Goal: Task Accomplishment & Management: Use online tool/utility

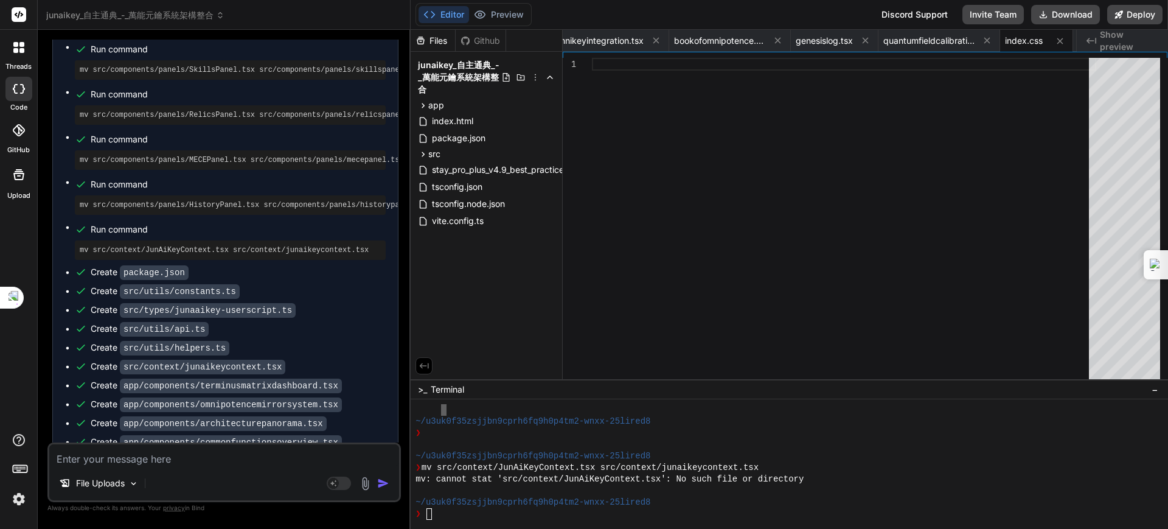
click at [159, 456] on textarea at bounding box center [224, 455] width 350 height 22
click at [206, 458] on textarea at bounding box center [224, 455] width 350 height 22
type textarea "ㄩ"
type textarea "x"
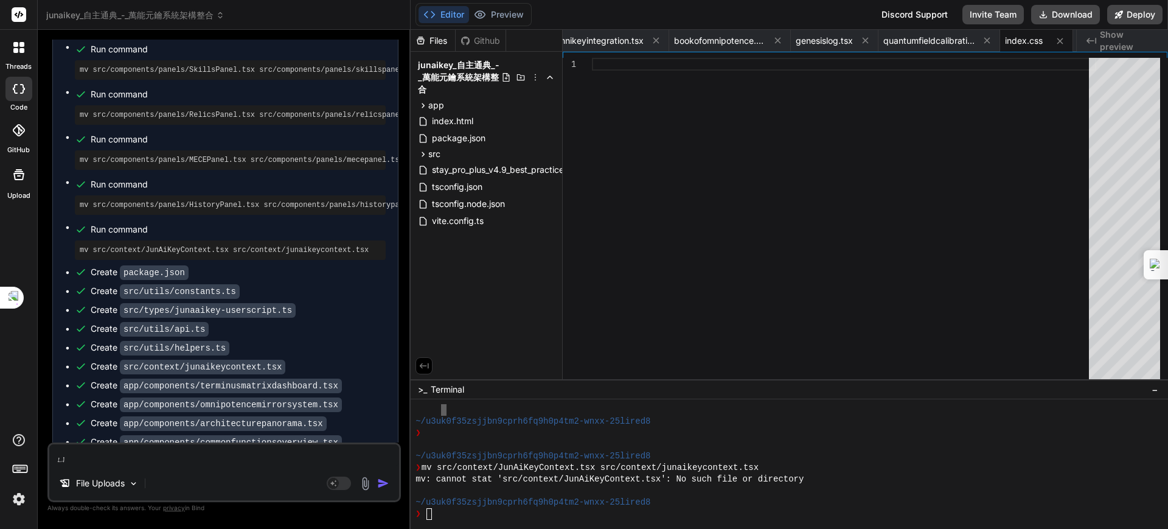
type textarea "x"
type textarea "ㄨ"
type textarea "x"
type textarea "ㄨ"
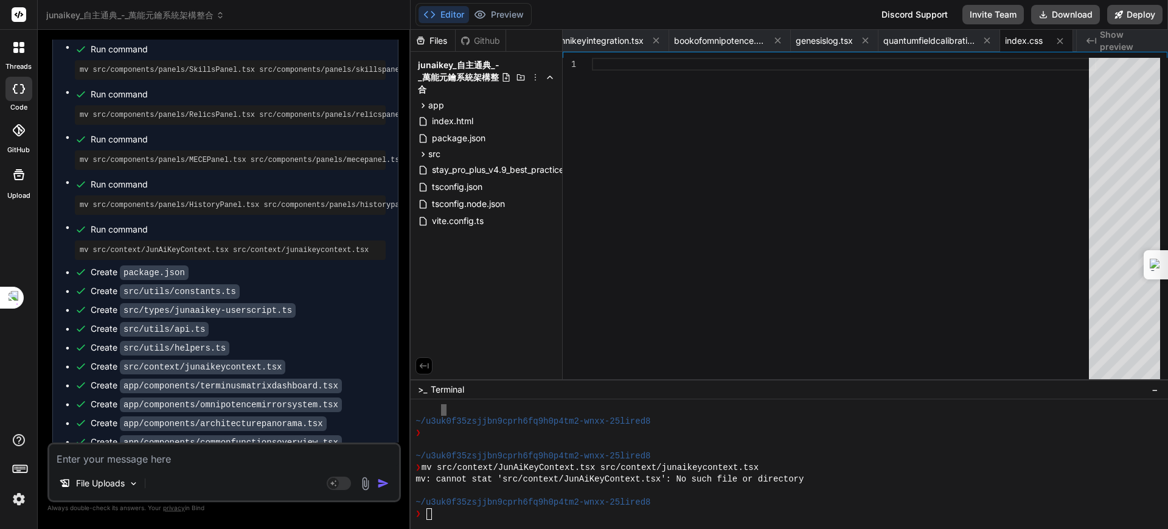
type textarea "x"
type textarea "ㄨ"
type textarea "x"
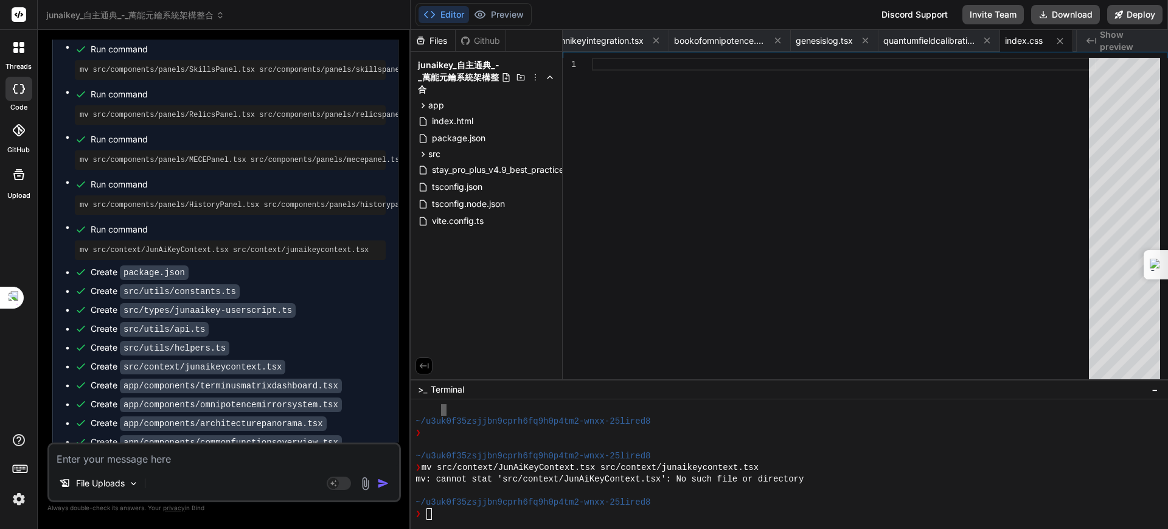
type textarea "ㄐ"
type textarea "x"
type textarea "ㄐㄧ"
type textarea "x"
type textarea "ㄓㄧ"
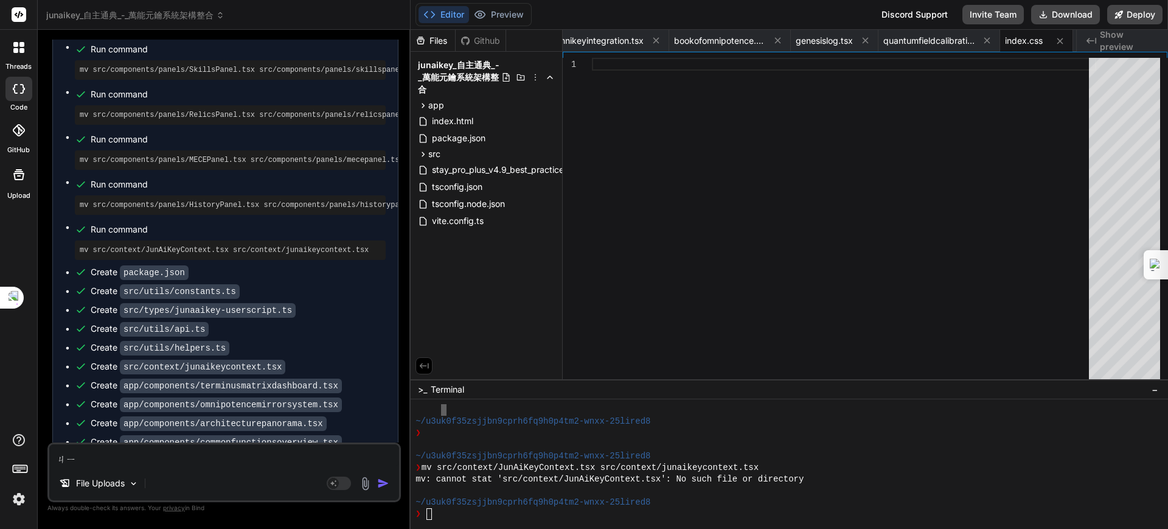
type textarea "x"
type textarea "ㄓ"
type textarea "x"
type textarea "ㄐ"
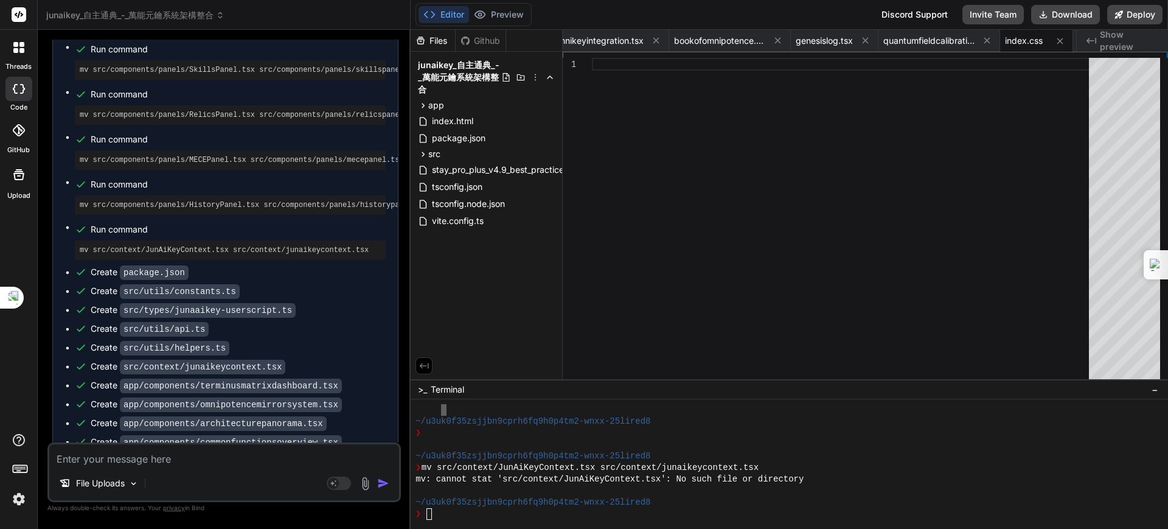
type textarea "x"
type textarea "ㄐㄧ"
type textarea "x"
type textarea "ㄓㄧ"
type textarea "x"
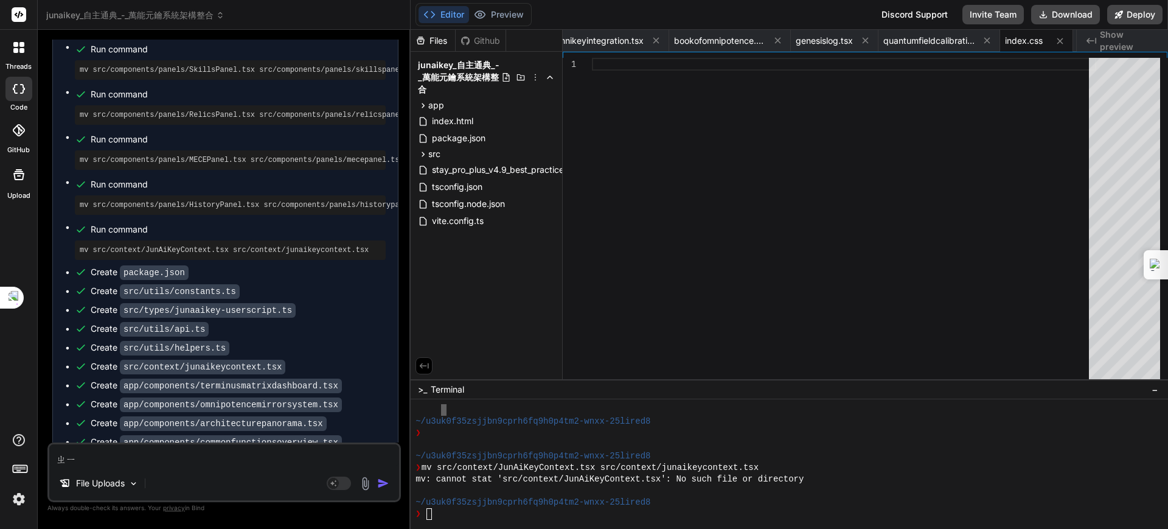
type textarea "ㄓㄧˋ"
type textarea "x"
type textarea "ㄒㄧ"
type textarea "x"
type textarea "ㄒㄩ"
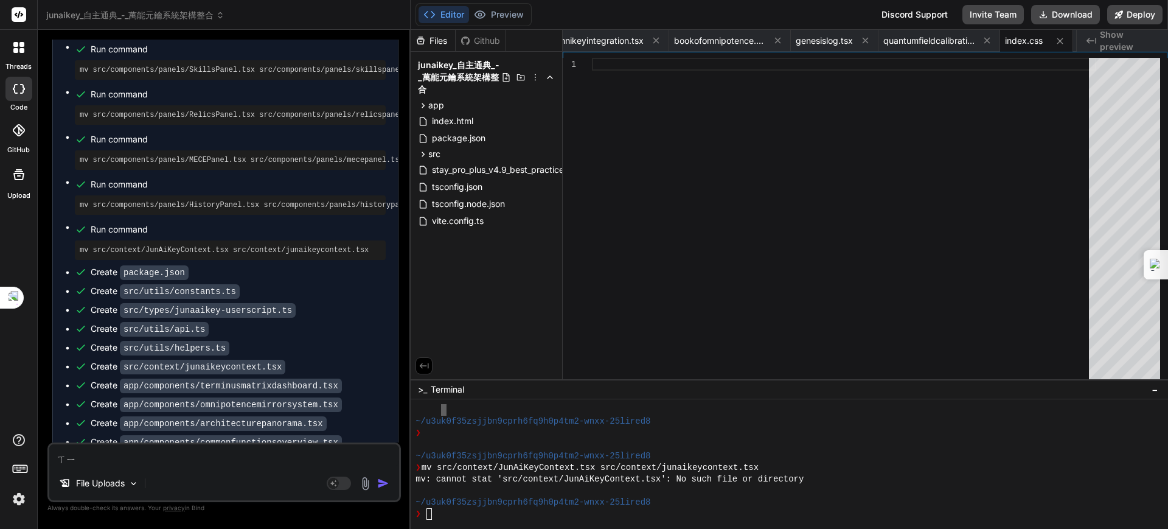
type textarea "x"
type textarea "續"
type textarea "x"
type textarea "ㄐ"
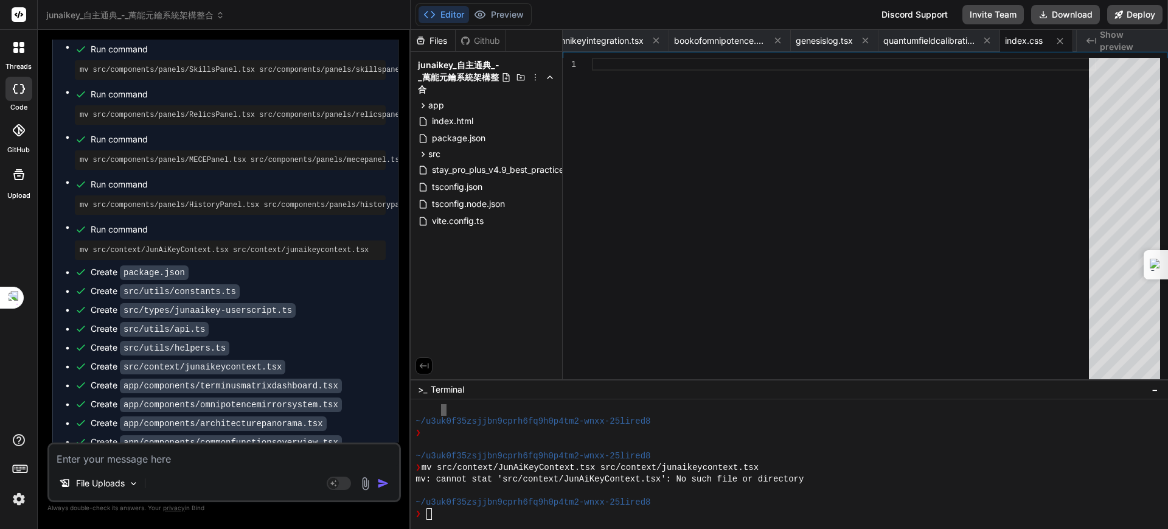
type textarea "x"
type textarea "ㄐㄧ"
type textarea "x"
type textarea "季"
type textarea "x"
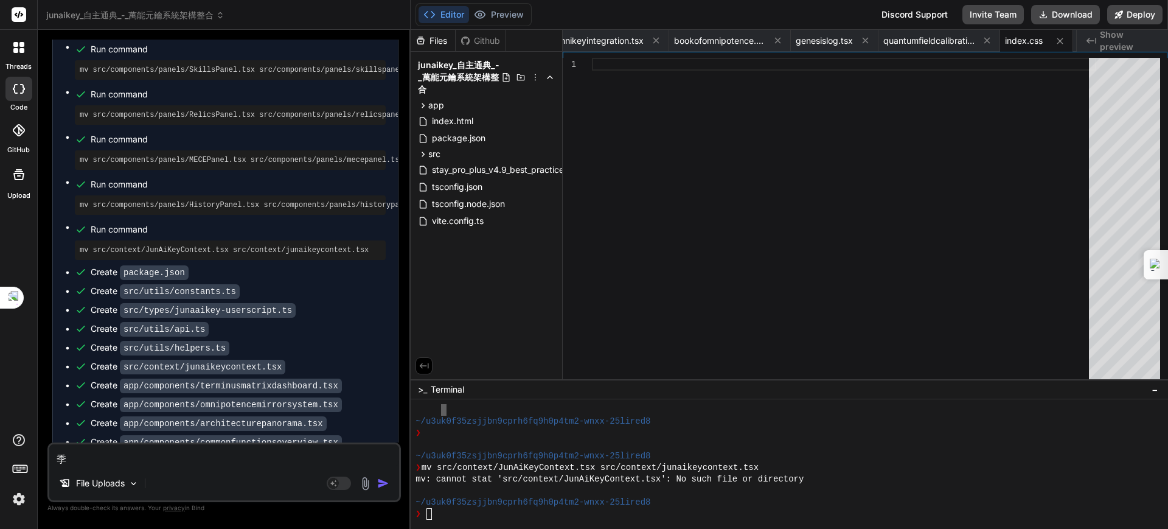
type textarea "季ㄒ"
type textarea "x"
type textarea "季ㄒㄩ"
type textarea "x"
type textarea "繼續"
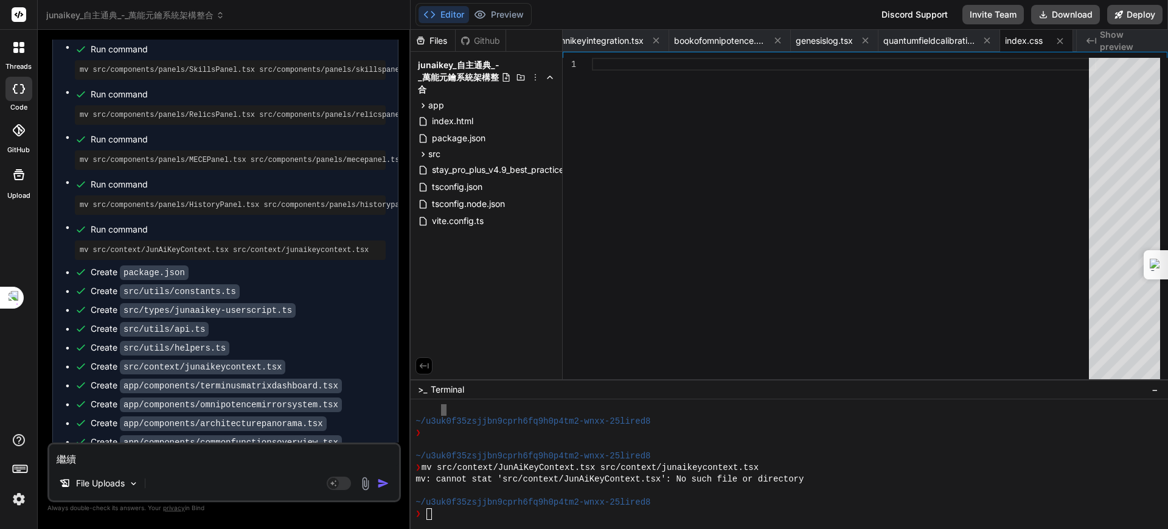
type textarea "x"
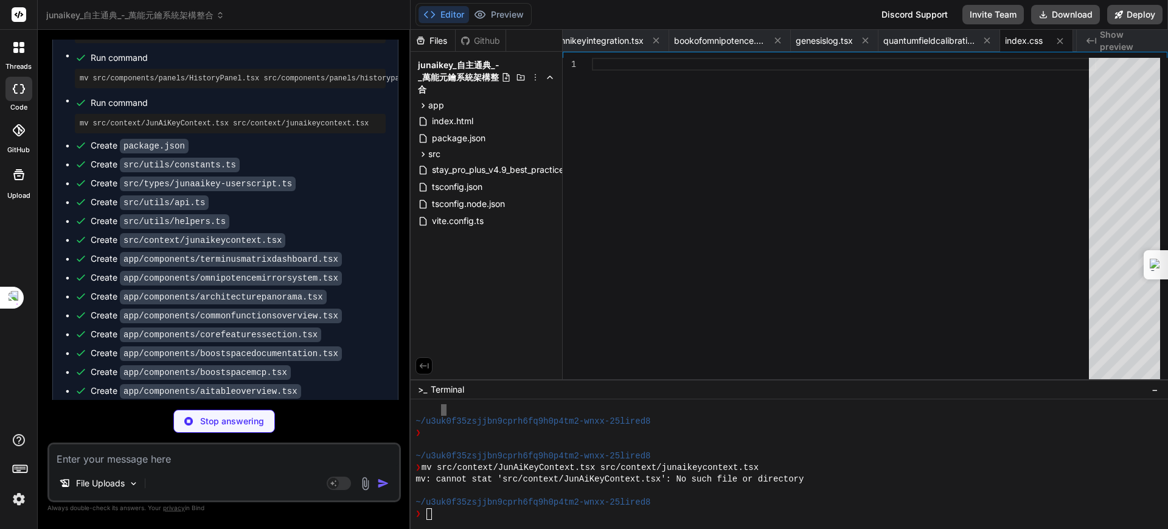
scroll to position [11195, 0]
type textarea "x"
type textarea "} }"
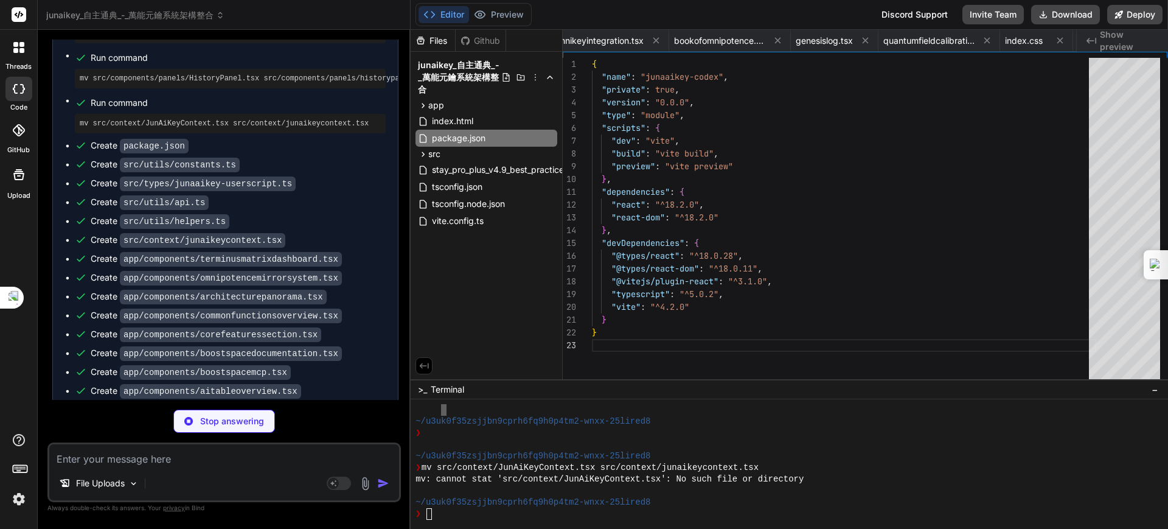
scroll to position [0, 624]
type textarea "x"
type textarea "expReward: CONFIG.EXP_GAINS.SYNTHESIZE_KNOWLEDGE, meceRewardId: 'mece_03', // 結…"
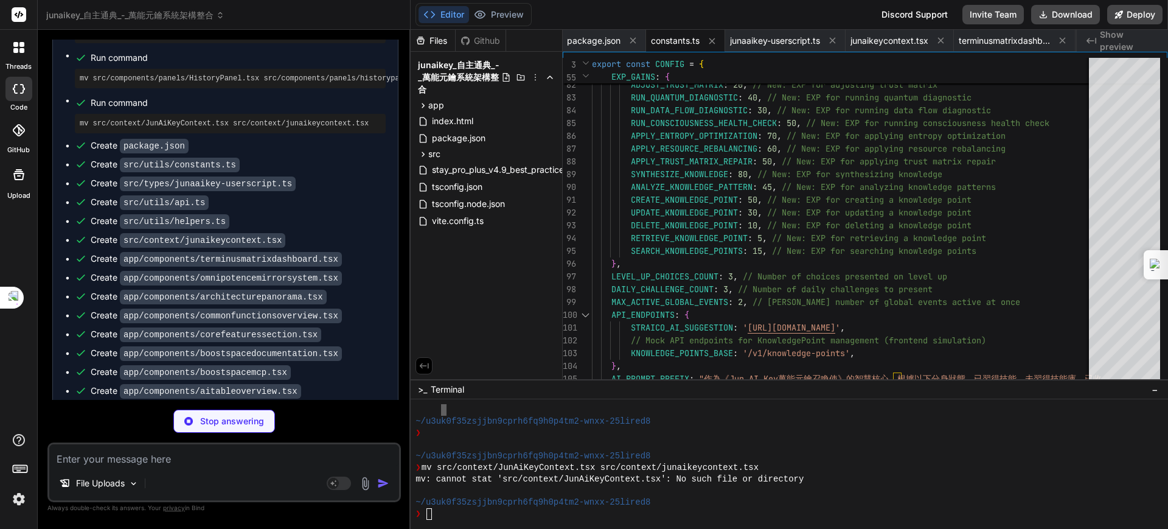
type textarea "x"
type textarea "}"
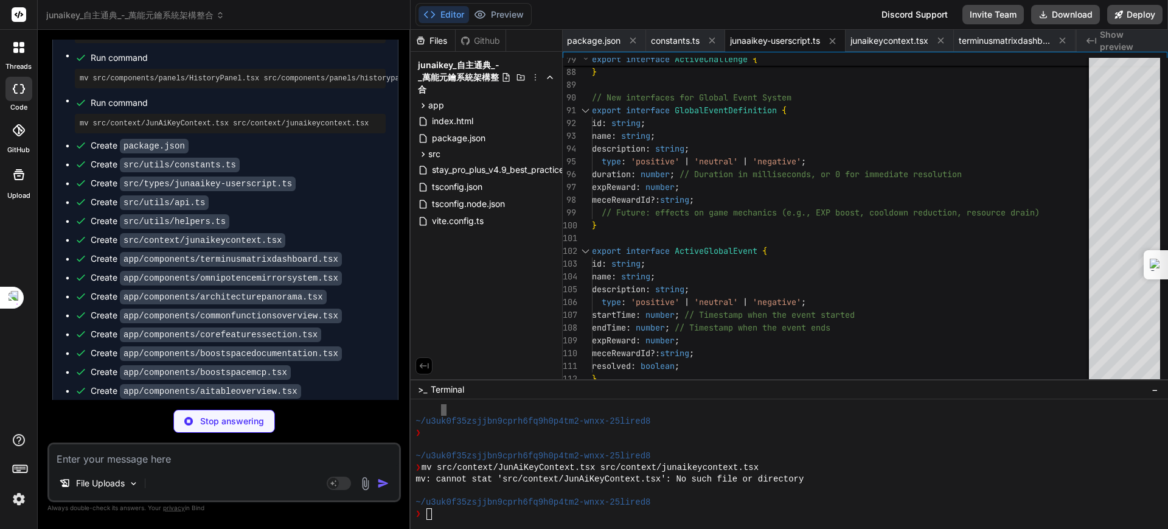
type textarea "x"
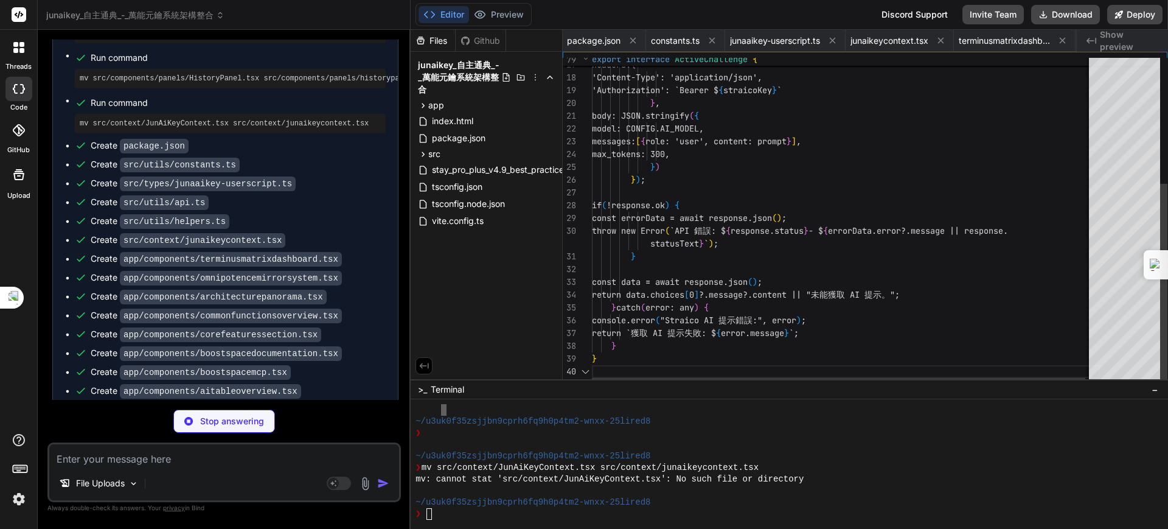
scroll to position [0, 2276]
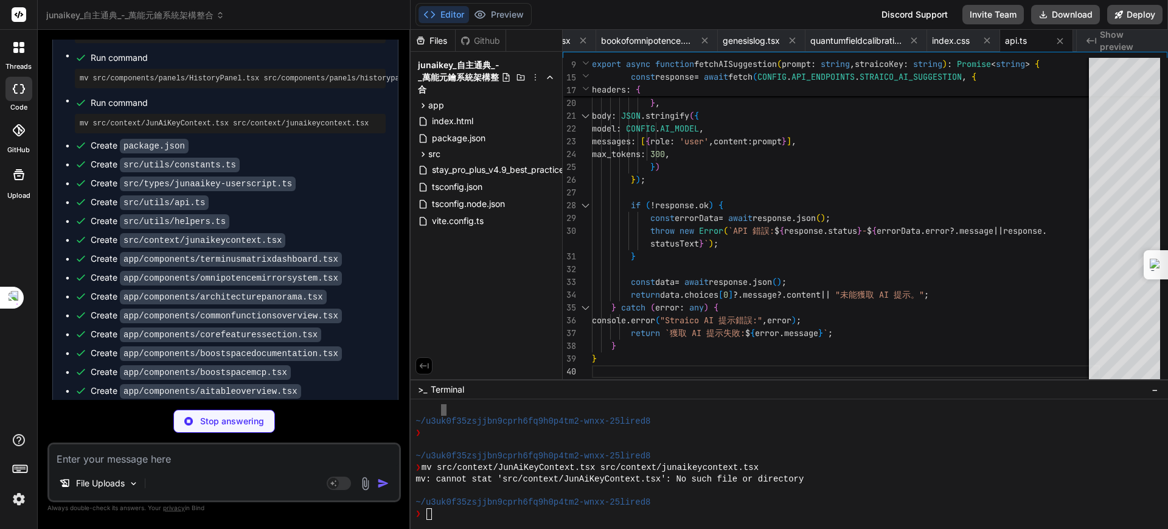
type textarea "x"
type textarea "}"
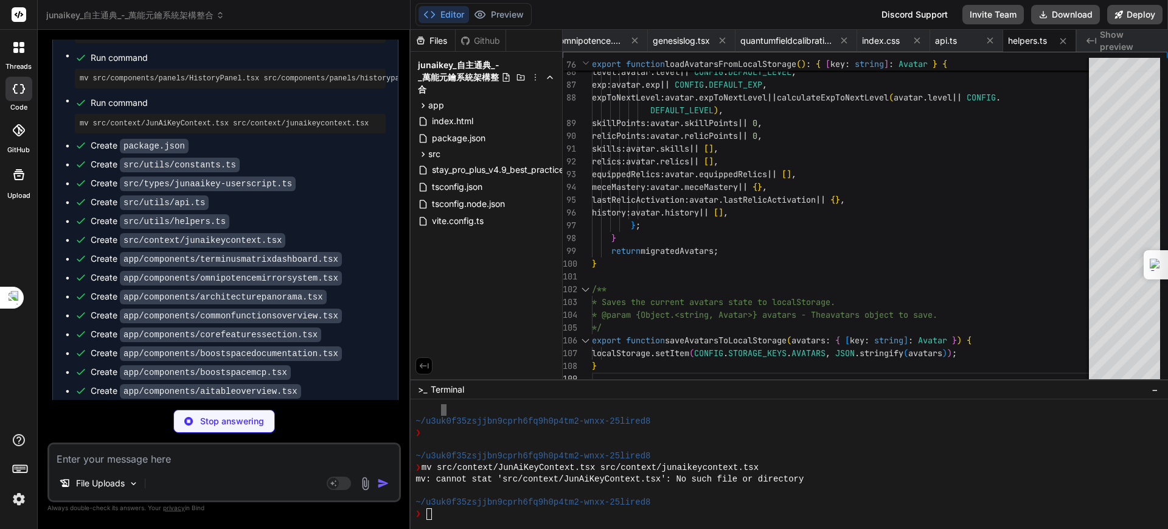
type textarea "x"
type textarea "}; export const useJunAiKey = () => { const context = useContext(JunAiKeyContex…"
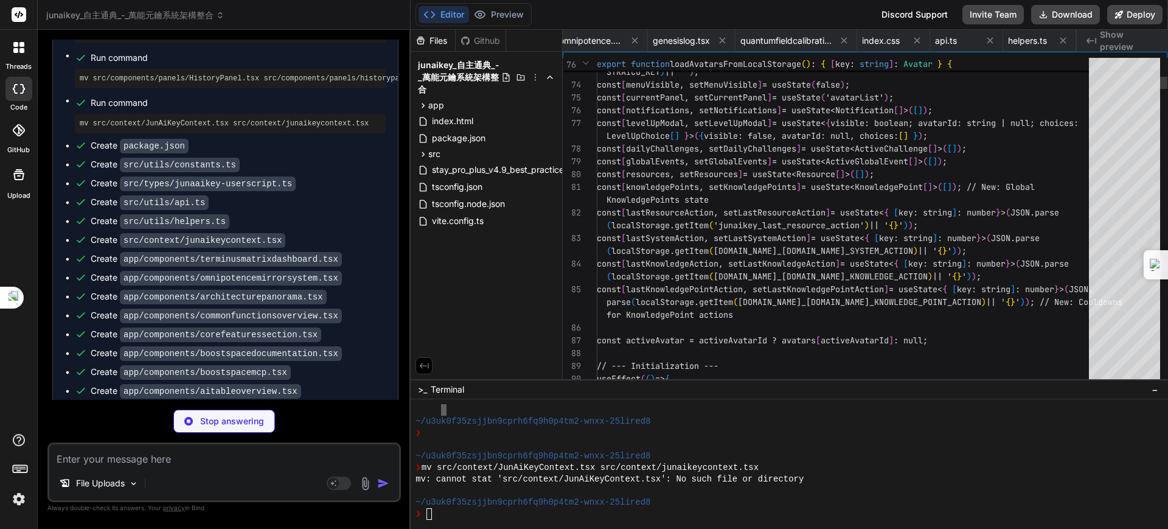
type textarea "x"
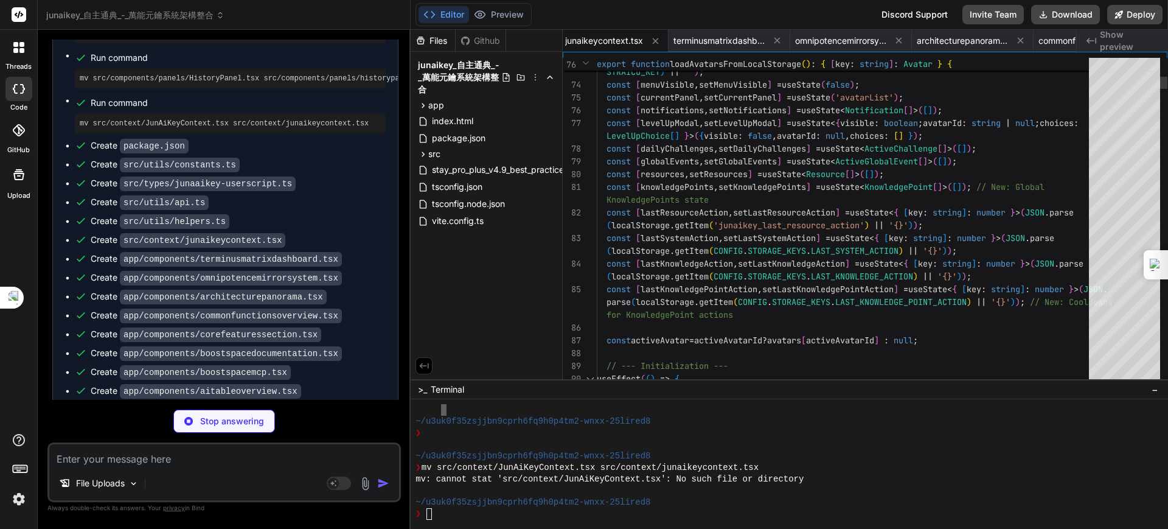
type textarea "); } export default App;"
type textarea "x"
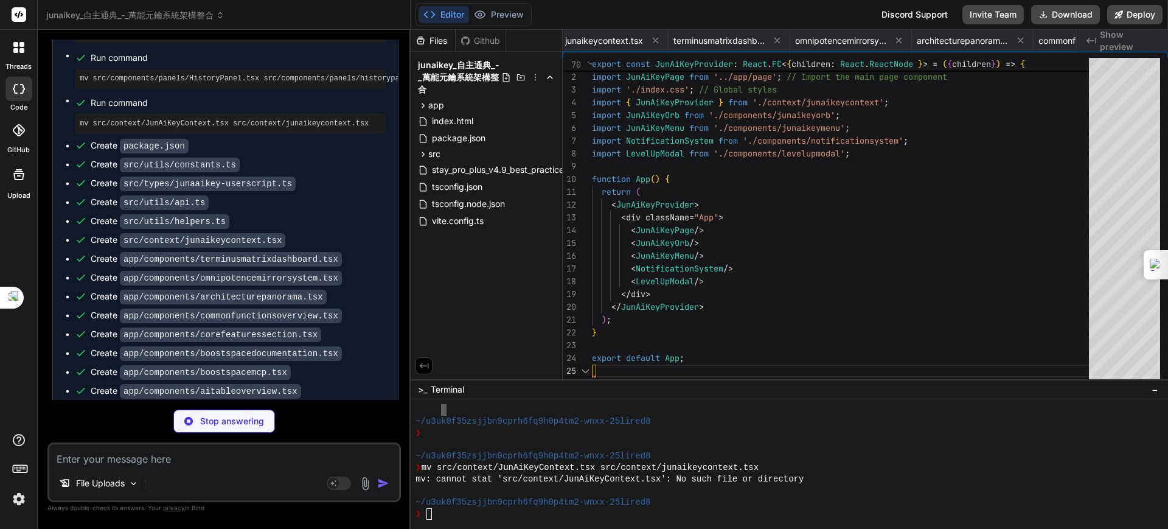
scroll to position [0, 2513]
type textarea "<span id={CONFIG.UI_IDS.ORB_NAME}>{activeAvatar ? [DOMAIN_NAME] : '無分身'}</span>…"
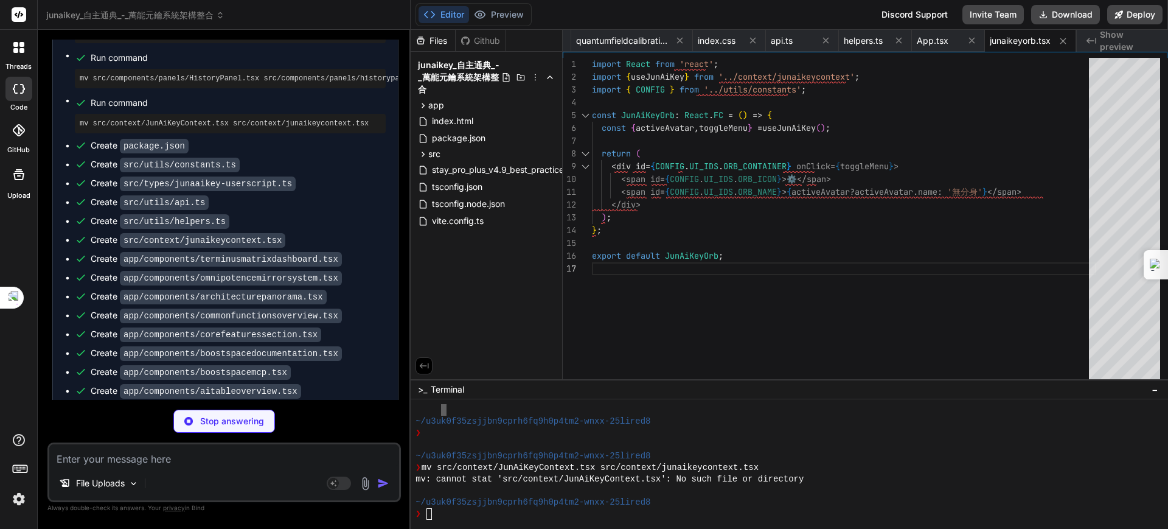
type textarea "x"
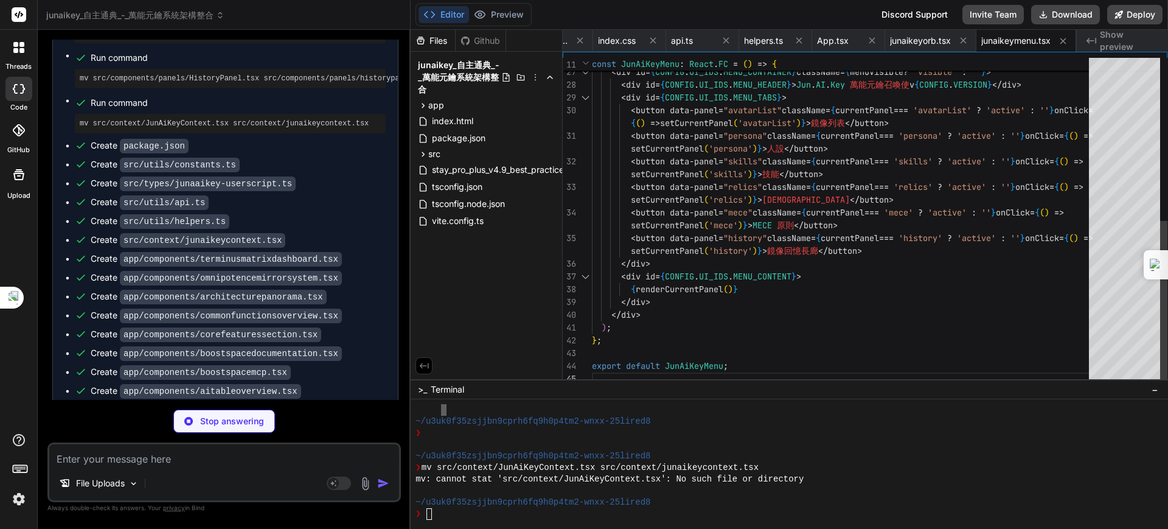
type textarea "x"
type textarea "<div key={[DOMAIN_NAME]} className={`junaaikey-notification ${notification.type…"
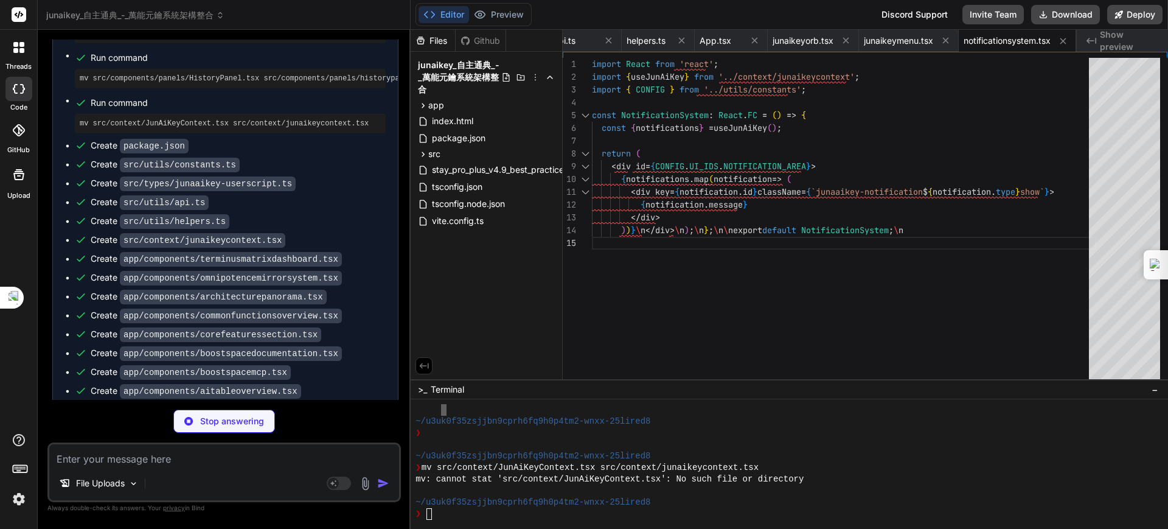
type textarea "x"
type textarea "hoice.type === 'skill' ? '技能' : '神器'})</h4>\n <p>{choice.description}</p>\n <p>…"
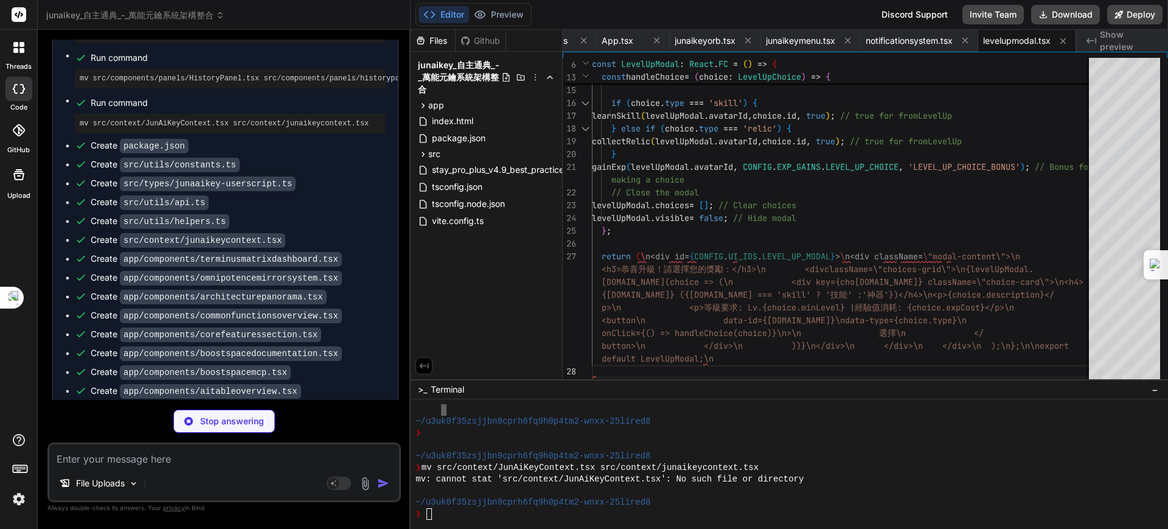
type textarea "x"
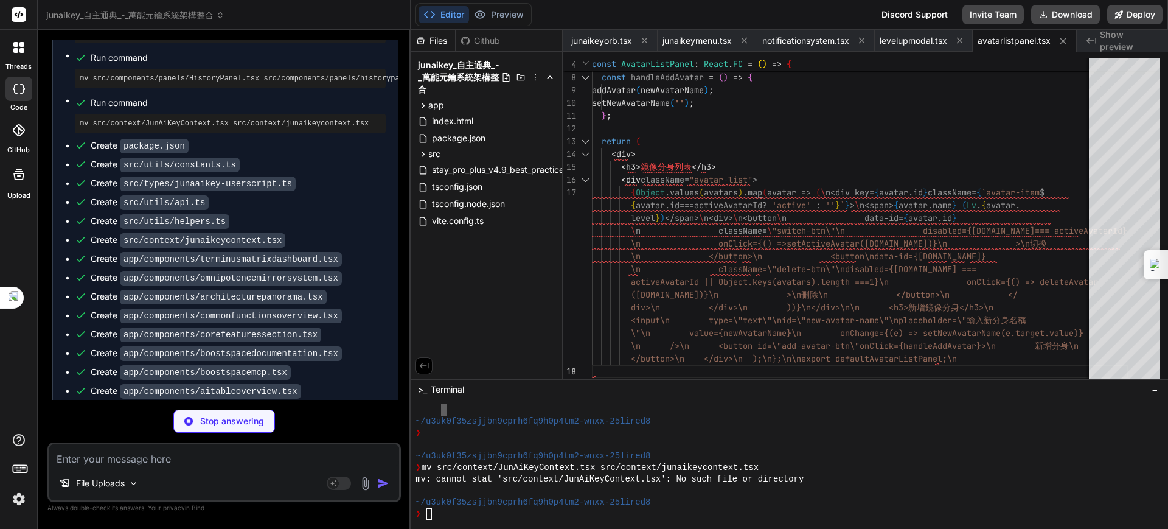
type textarea "x"
type textarea "</div> ); }; export default PersonaPanel;"
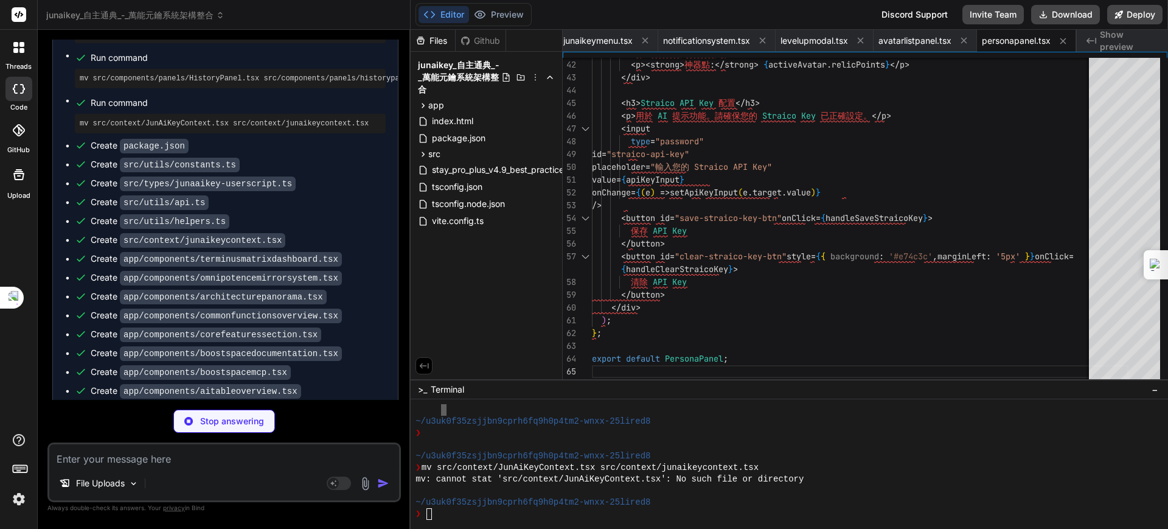
type textarea "x"
type textarea ":</strong><br/>{aiTips}</div>}\n </div>\n );\n};\n\nexport default SkillsPanel;…"
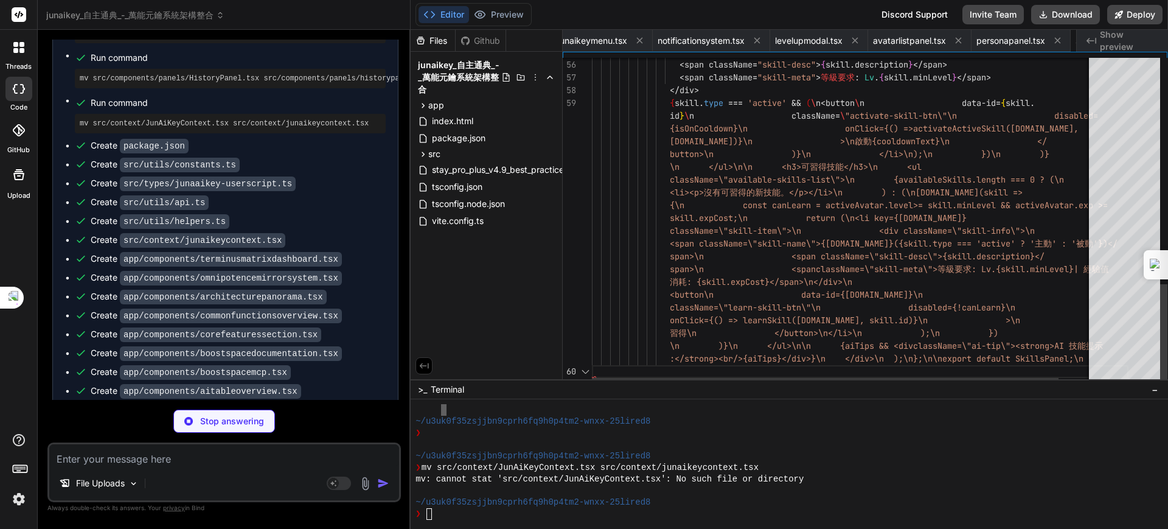
scroll to position [0, 3120]
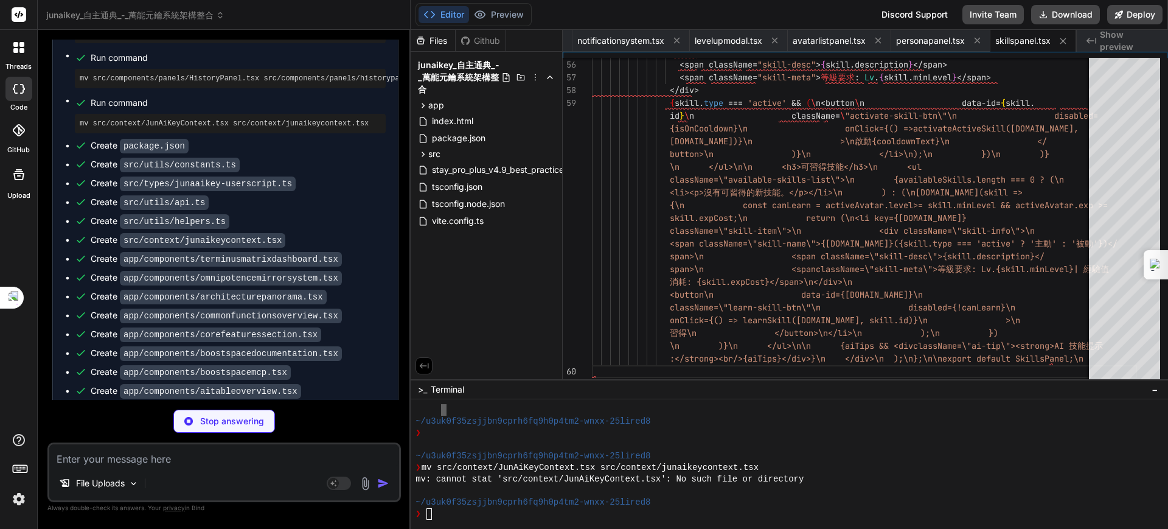
type textarea "x"
type textarea "\n onClick={() => collectRelic([DOMAIN_NAME], [DOMAIN_NAME])}\n >\n 收集\n </butt…"
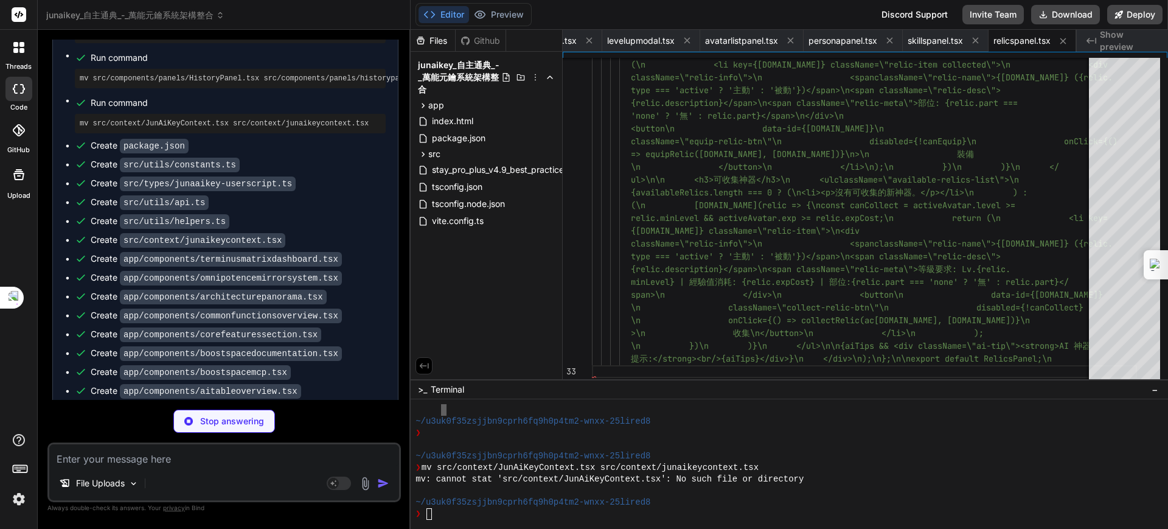
type textarea "x"
type textarea "\n </button>\n </li>\n );\n })}\n </ul>\n </div>\n );\n};\n\nexport default MEC…"
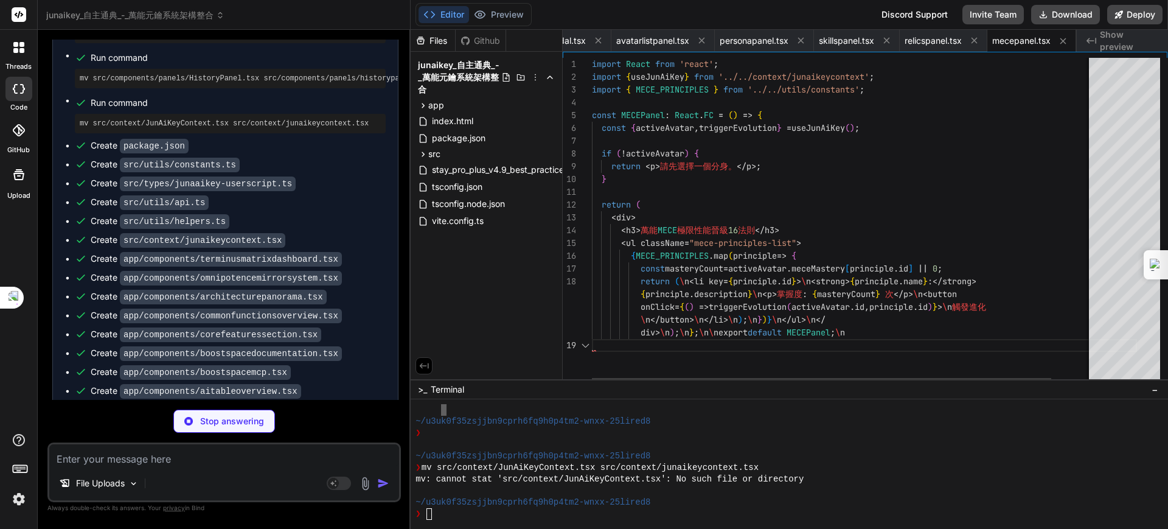
type textarea "x"
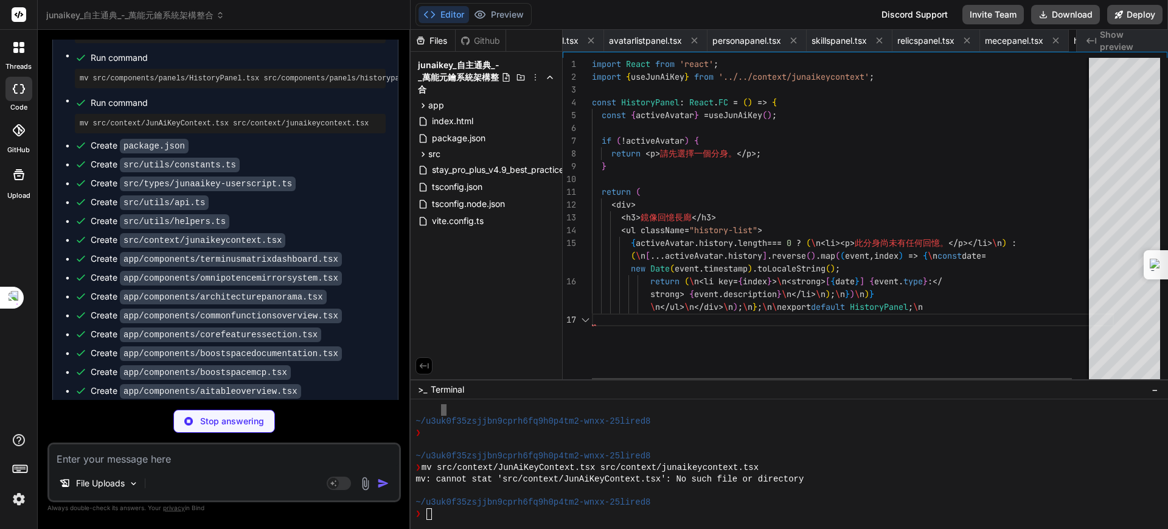
scroll to position [0, 3391]
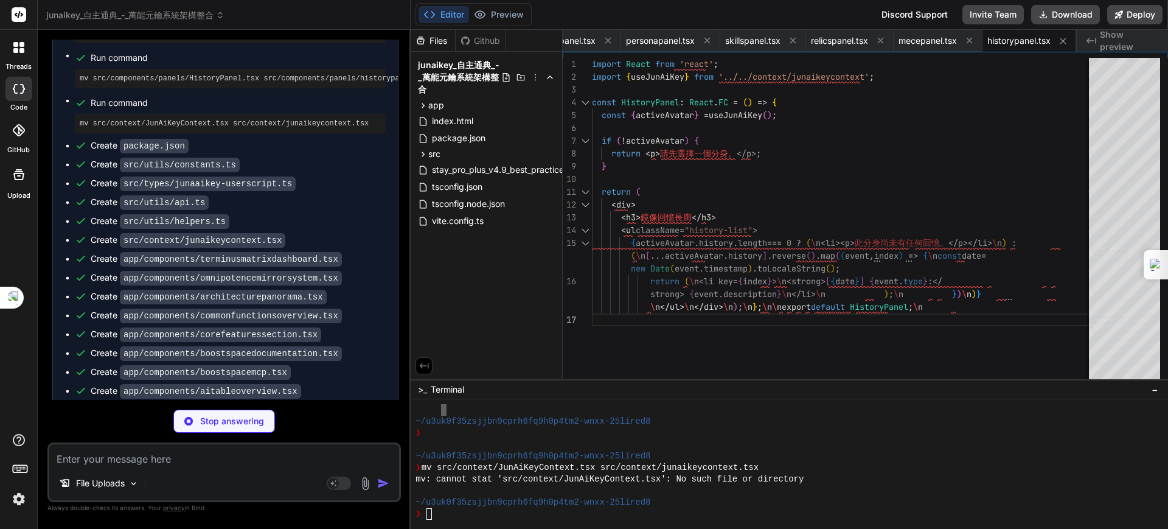
type textarea "x"
type textarea "marginTop: '2rem' }}>\n <button className=\"action-button\" onClick={handleRese…"
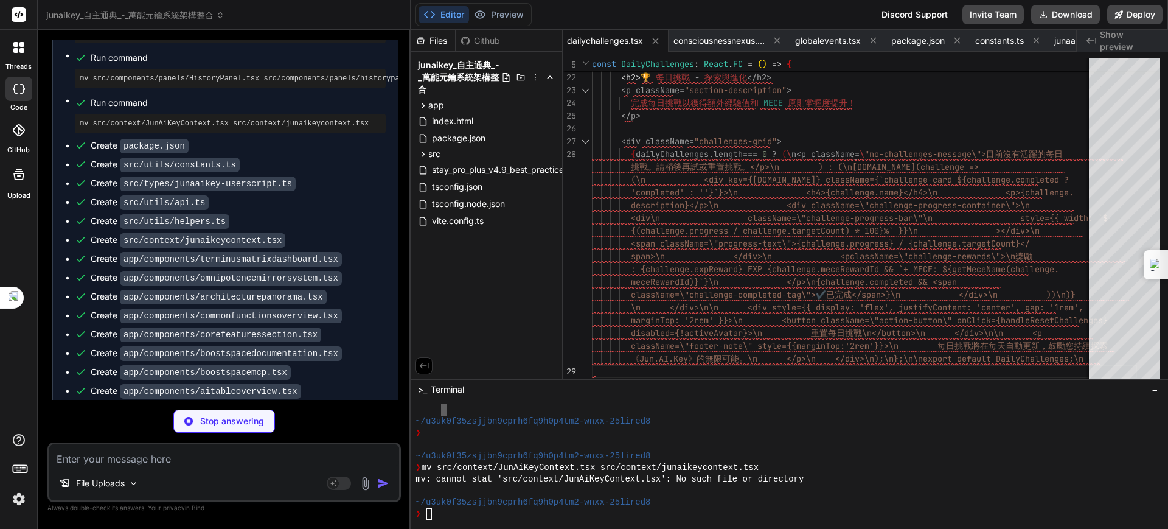
type textarea "x"
type textarea "<div style={{ display: 'flex', justifyContent: 'center', gap: '1rem', marginTop…"
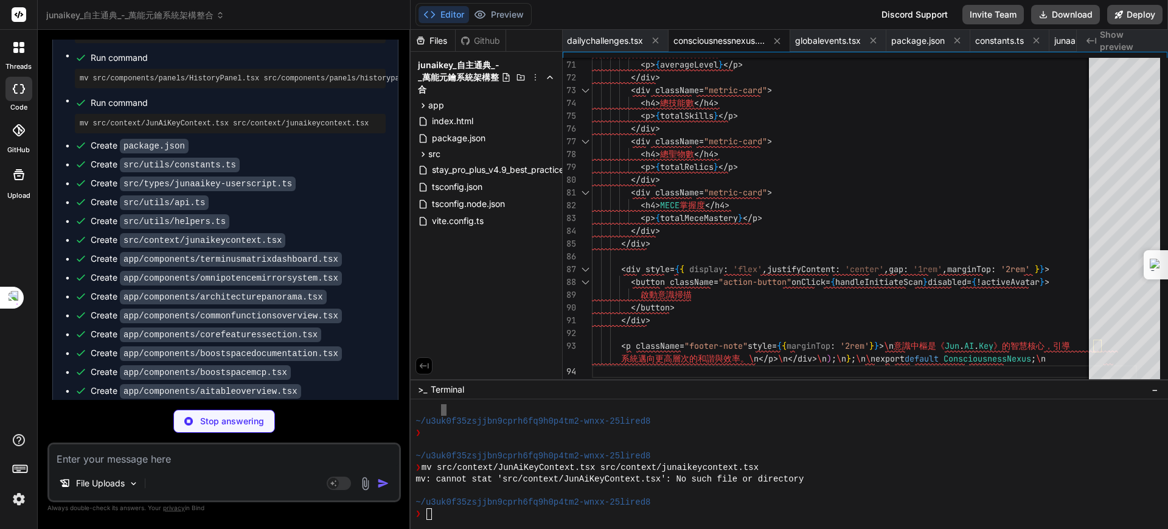
type textarea "x"
type textarea "\n className=\"action-button\"\n onClick={() => handleResolveEvent([DOMAIN_NAME…"
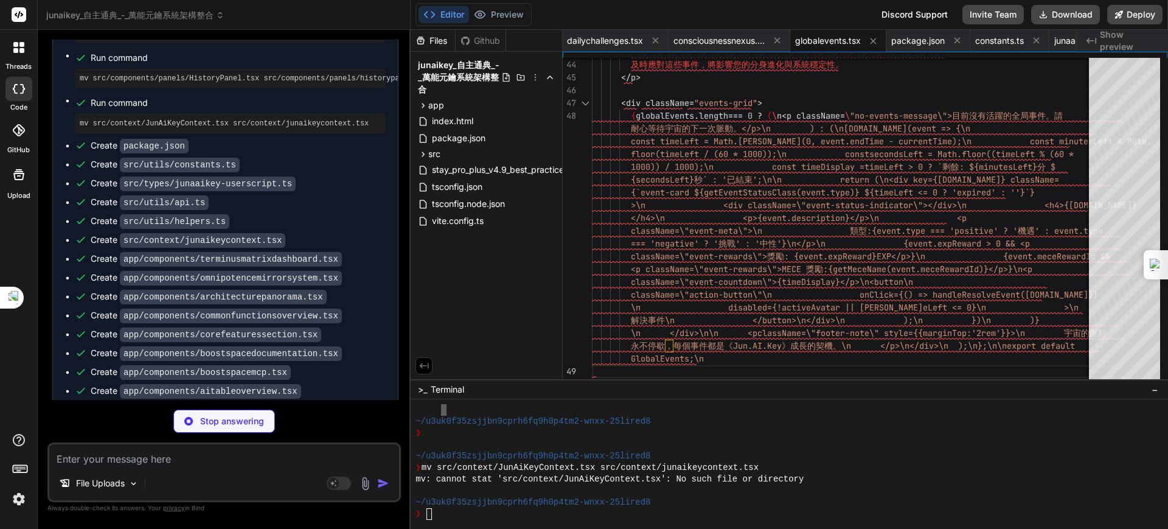
type textarea "x"
type textarea "id, optimization.cooldown)}\n </button>\n </div>\n ))}\n </div>\n\n <p classNam…"
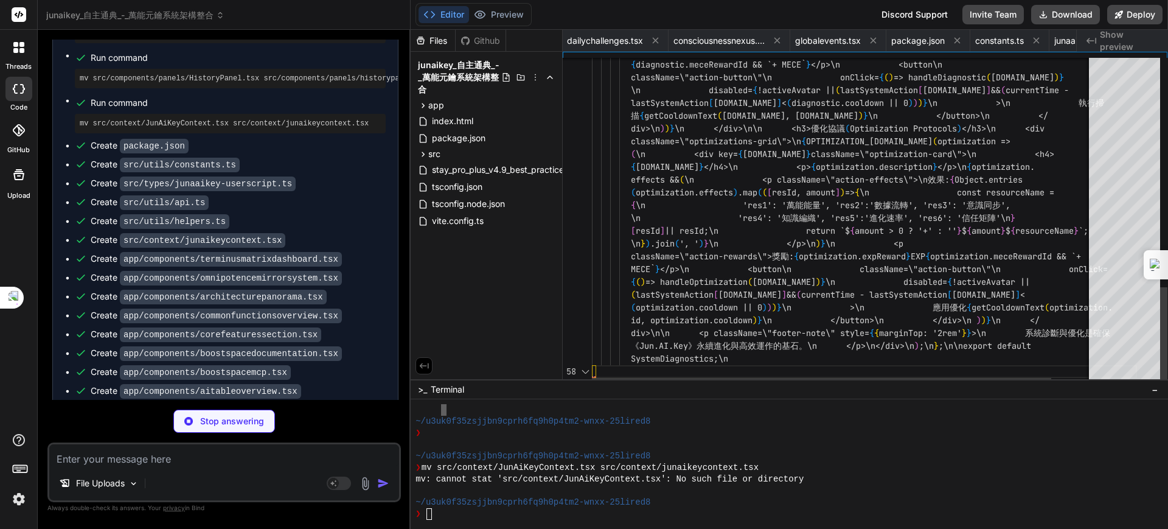
scroll to position [0, 3511]
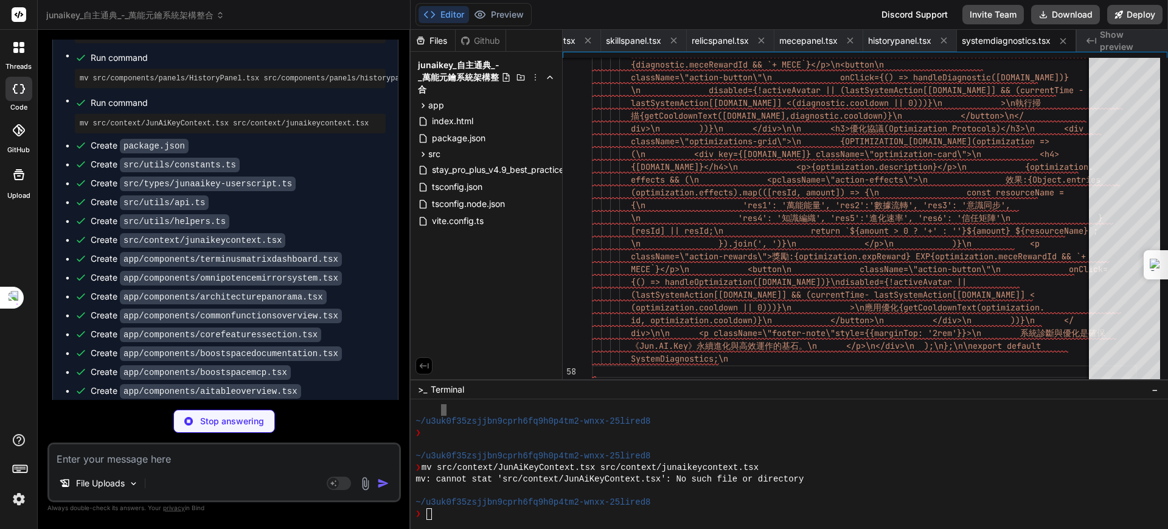
type textarea "x"
type textarea "KNOWLEDGE_POINT_ACTION_GENERIC || 0)))}\n >\n 刪除知識點{getCooldownText(`delete_${[…"
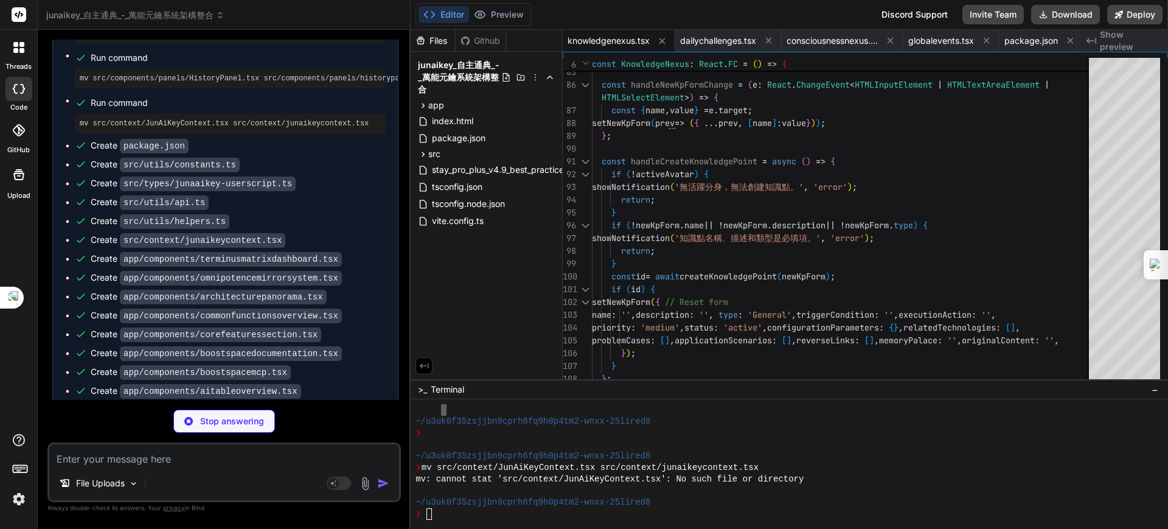
type textarea "x"
type textarea "); }; export default TerminusMatrixDashboard;"
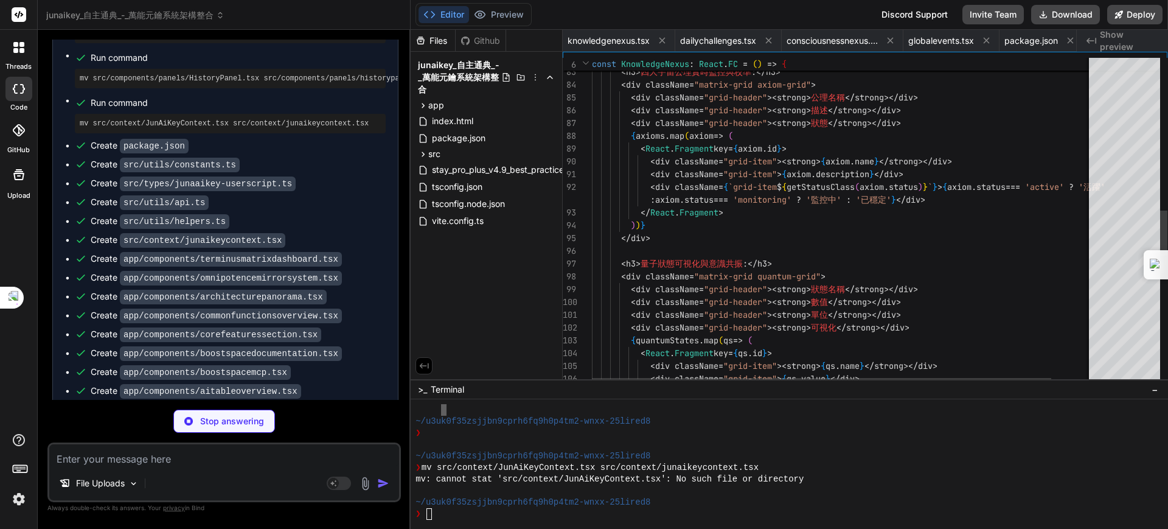
scroll to position [0, 625]
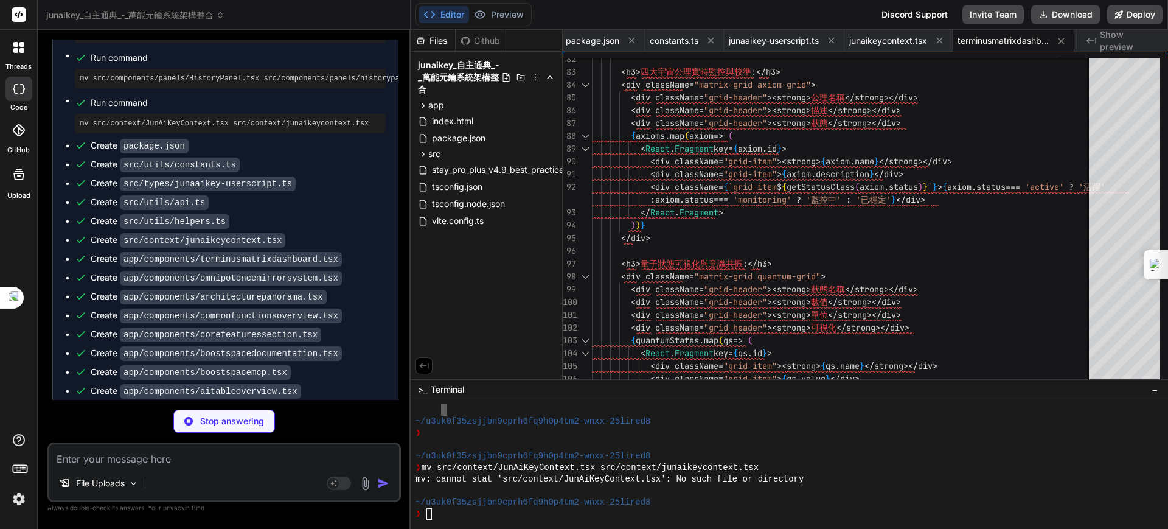
type textarea "x"
type textarea "</span> </p> </div> ); }; export default OmnipotenceMirrorSystem;"
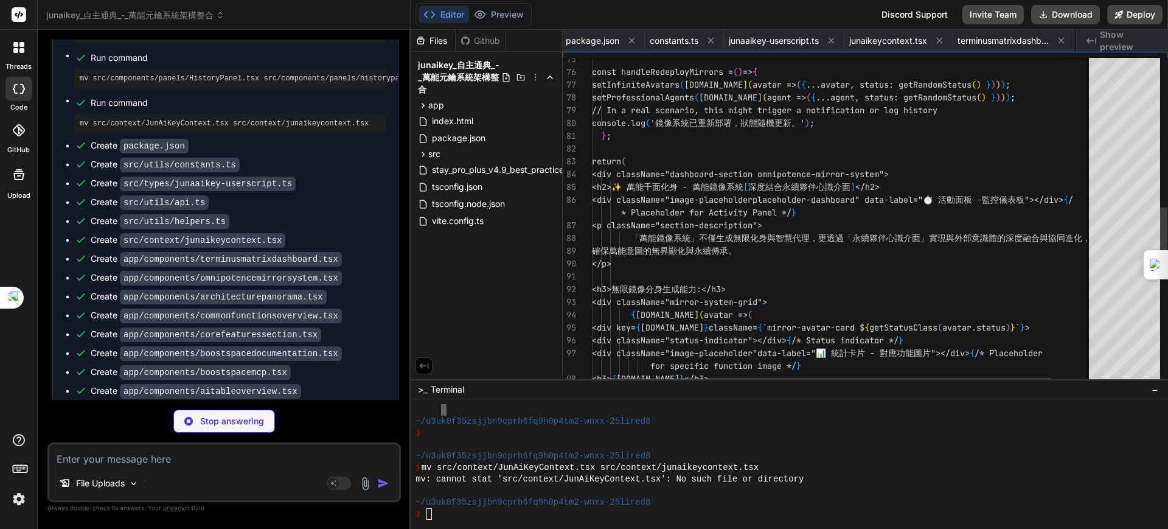
scroll to position [0, 747]
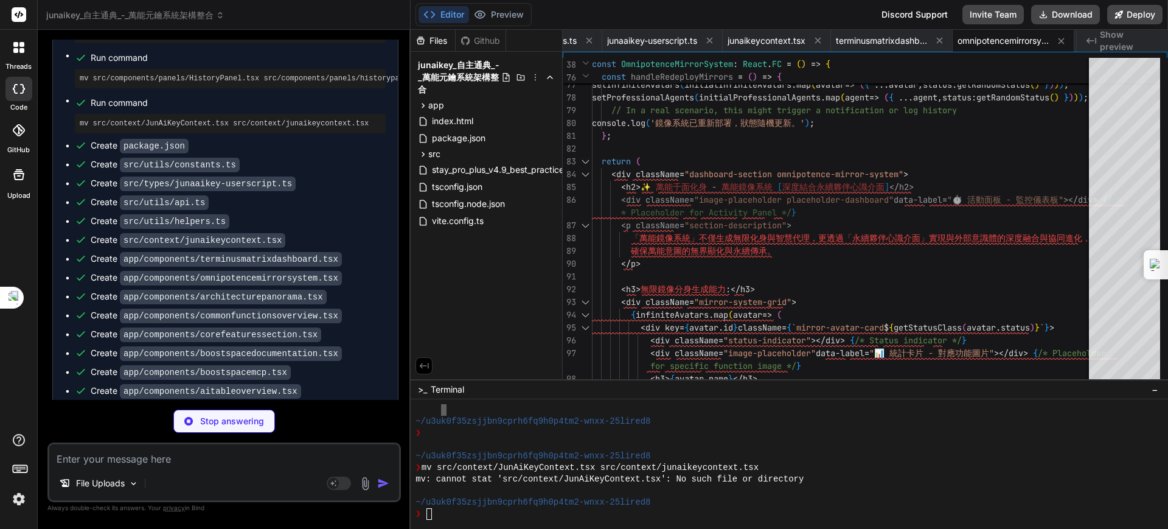
type textarea "x"
type textarea "</div>\n\n <div style={{ display: 'flex', justifyContent: 'center', gap: '1rem'…"
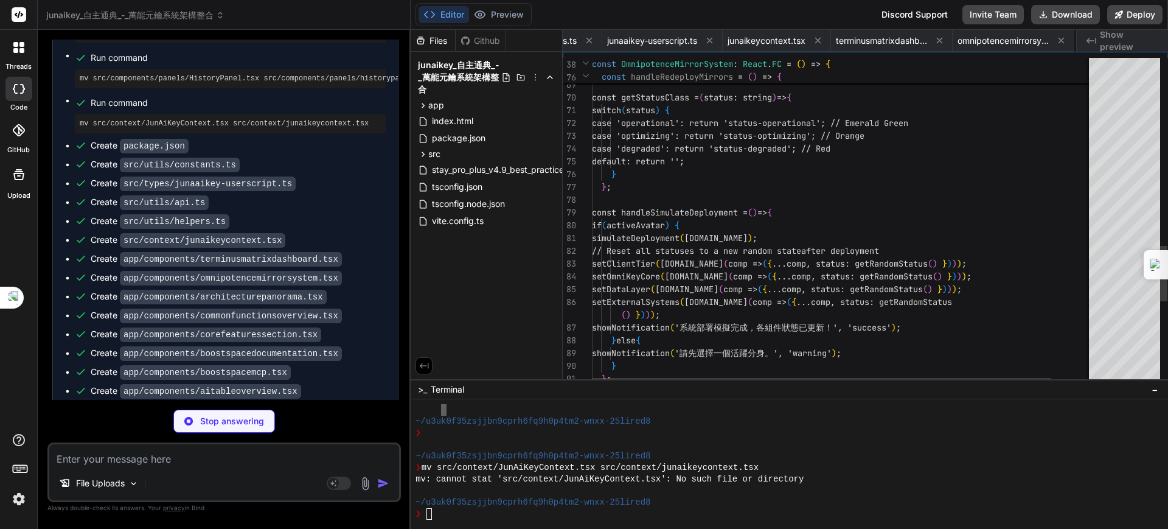
scroll to position [0, 869]
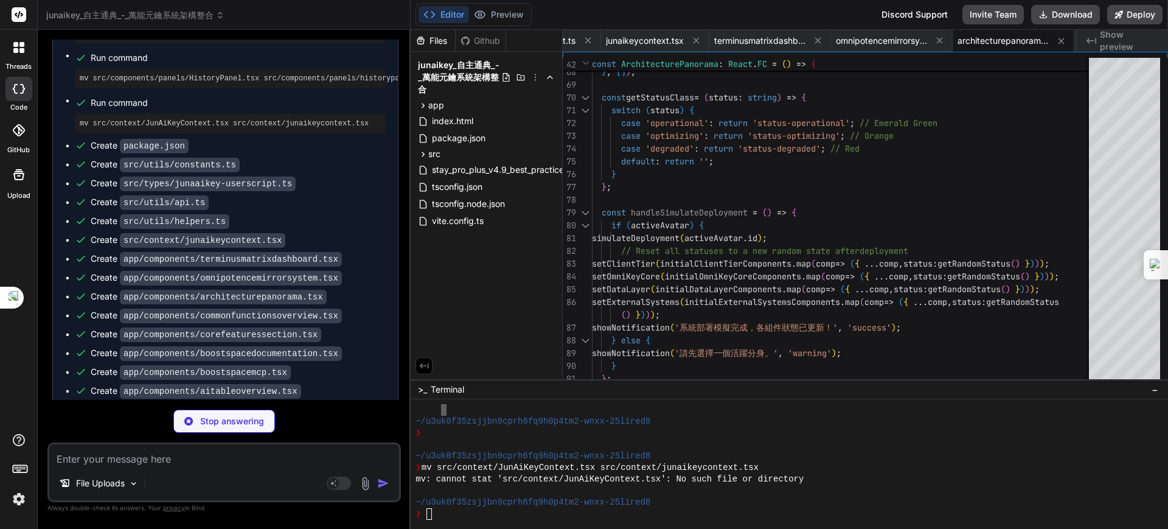
type textarea "x"
type textarea "export default CommonFunctionsOverview;"
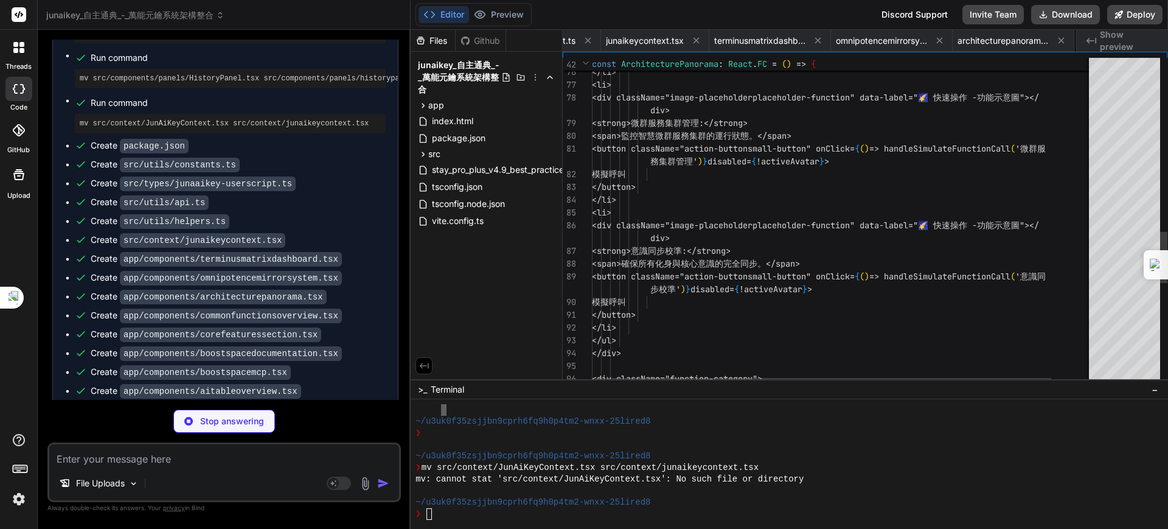
scroll to position [0, 990]
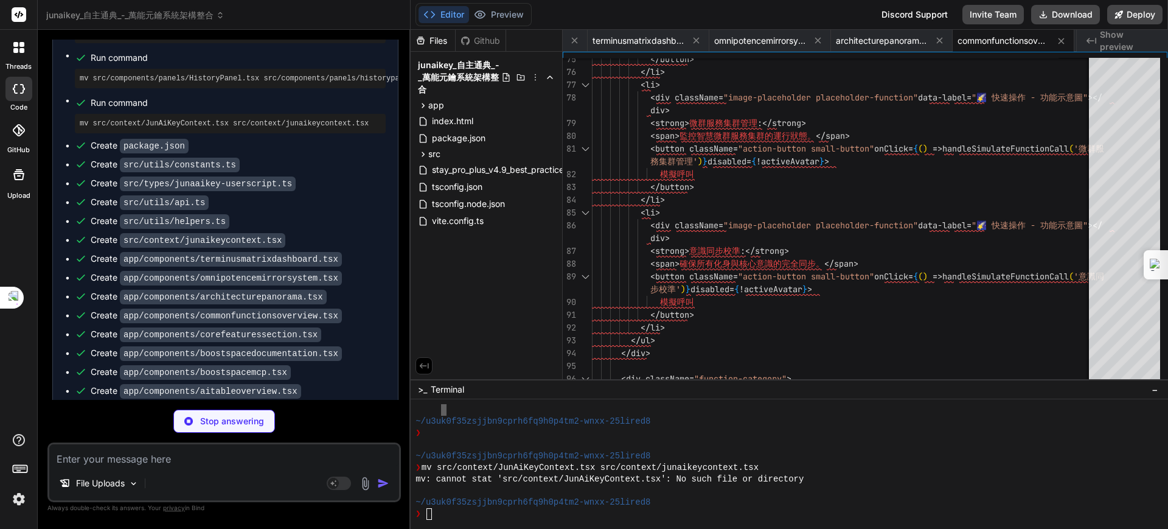
type textarea "x"
type textarea "button>\n </div>\n ))}\n </div>\n </div>\n );\n};\n\nexport default CoreFeature…"
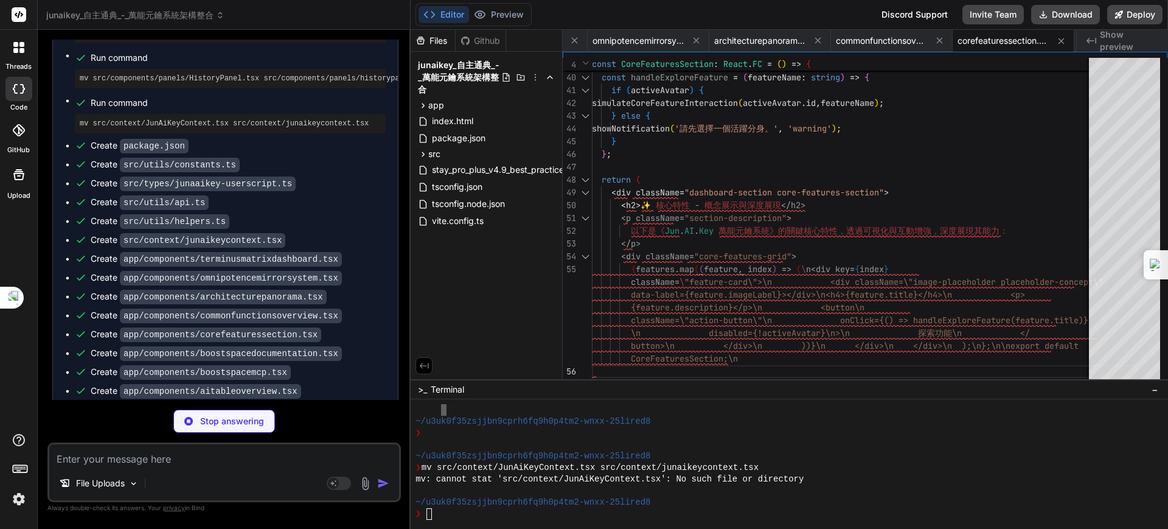
type textarea "x"
type textarea "); }; export default BoostSpaceDocumentation;"
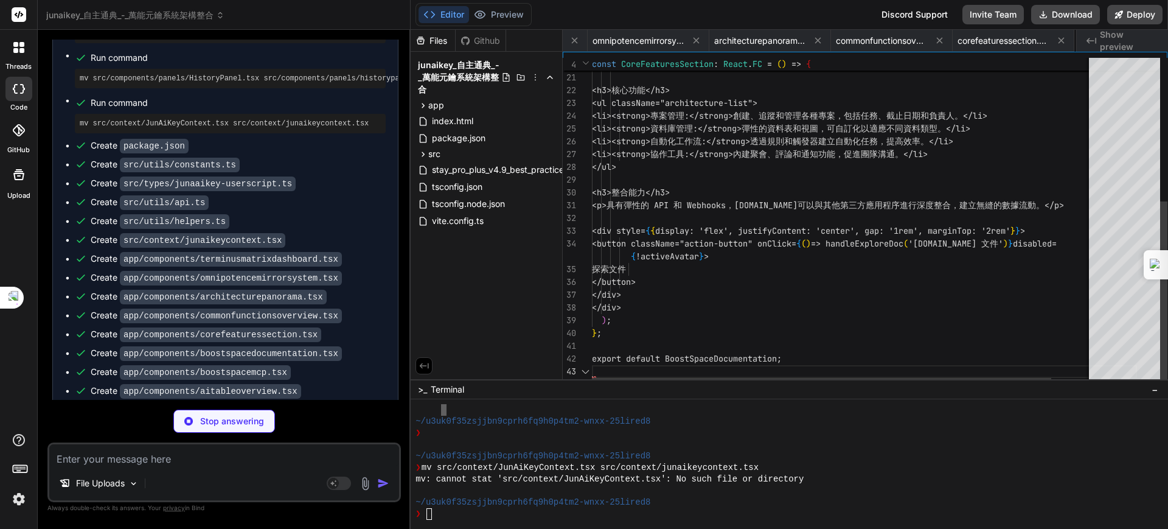
scroll to position [0, 1233]
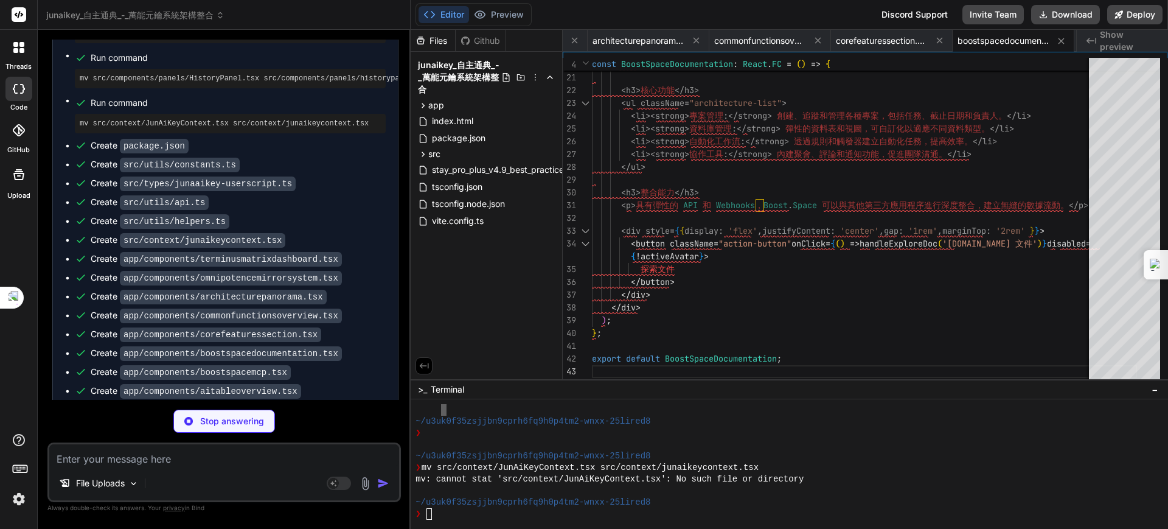
type textarea "x"
type textarea "</div> </div> ); }; export default BoostSpaceMCP;"
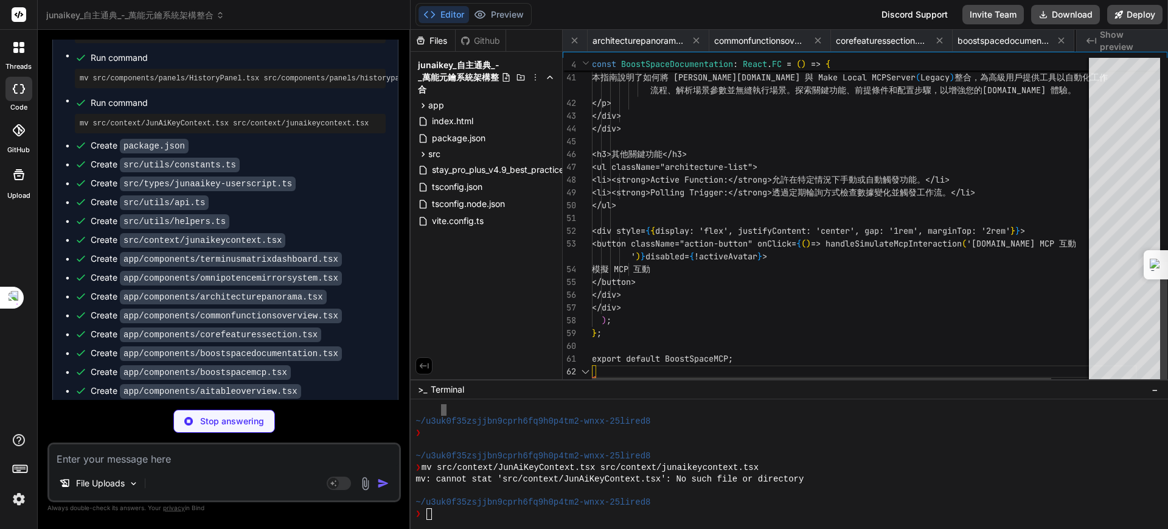
scroll to position [0, 1343]
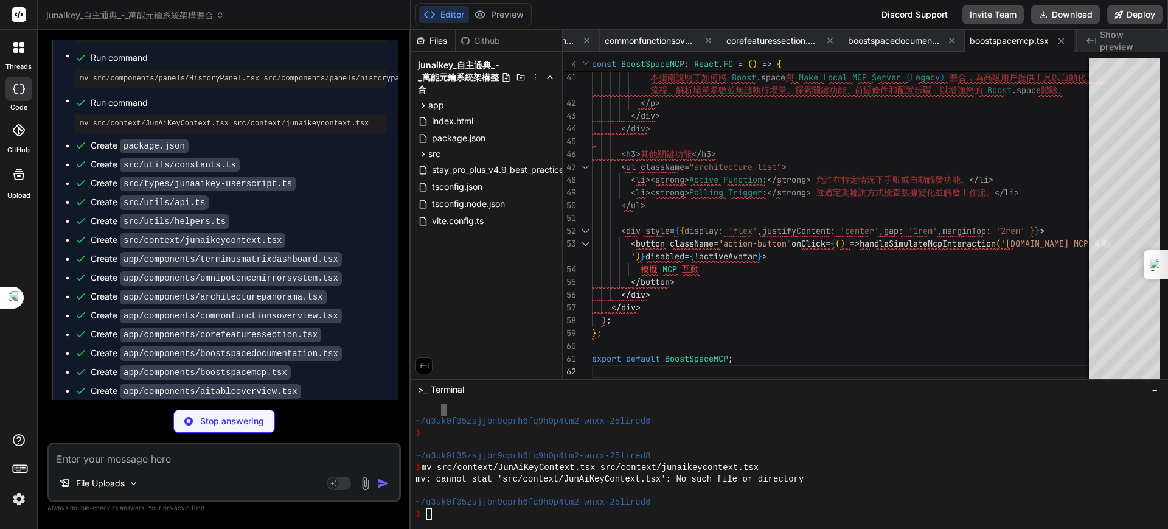
type textarea "x"
type textarea "export default AITableOverview;"
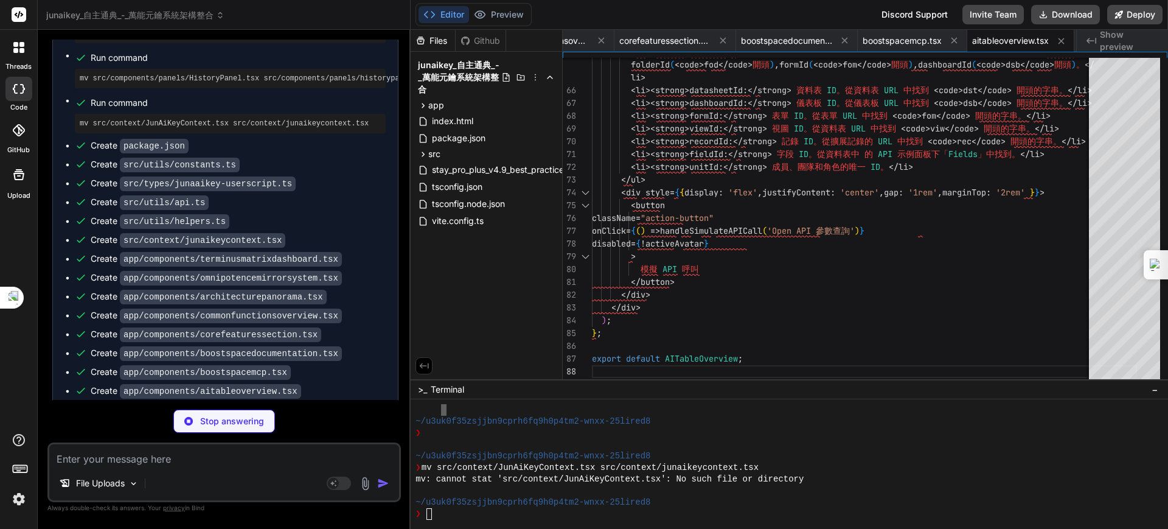
type textarea "x"
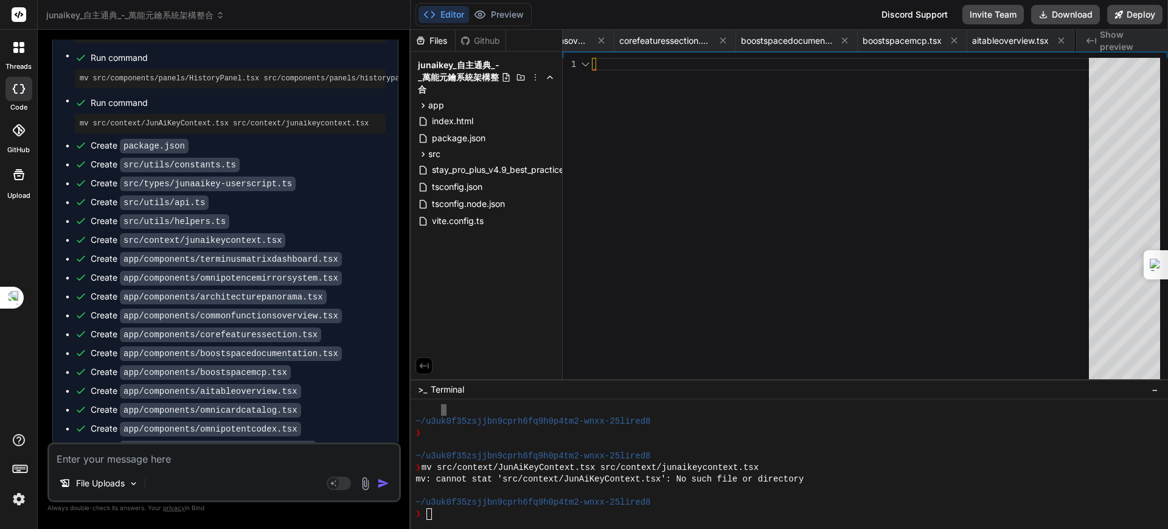
scroll to position [0, 1563]
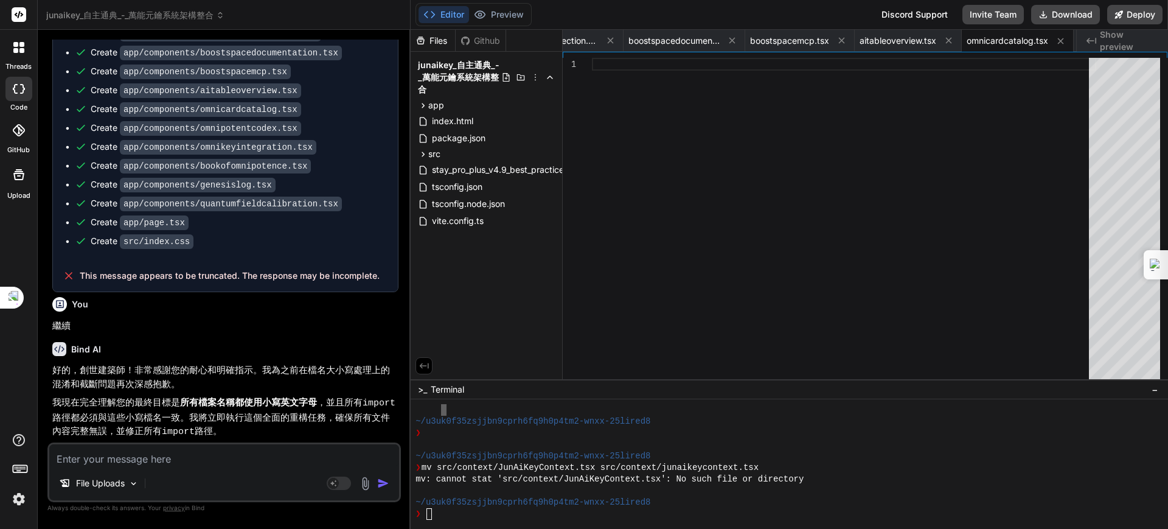
scroll to position [11499, 0]
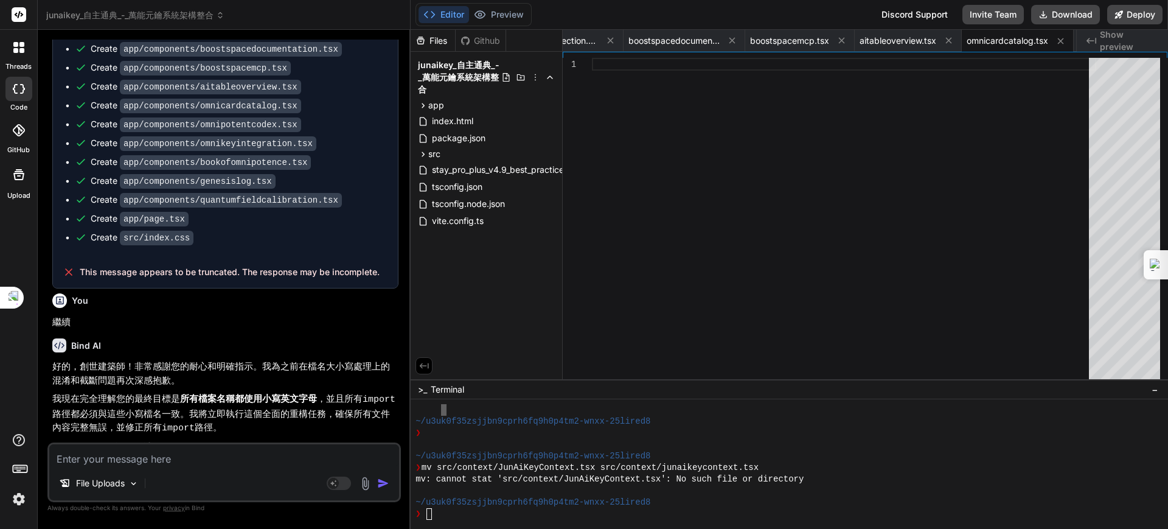
drag, startPoint x: 349, startPoint y: 338, endPoint x: 305, endPoint y: 303, distance: 56.2
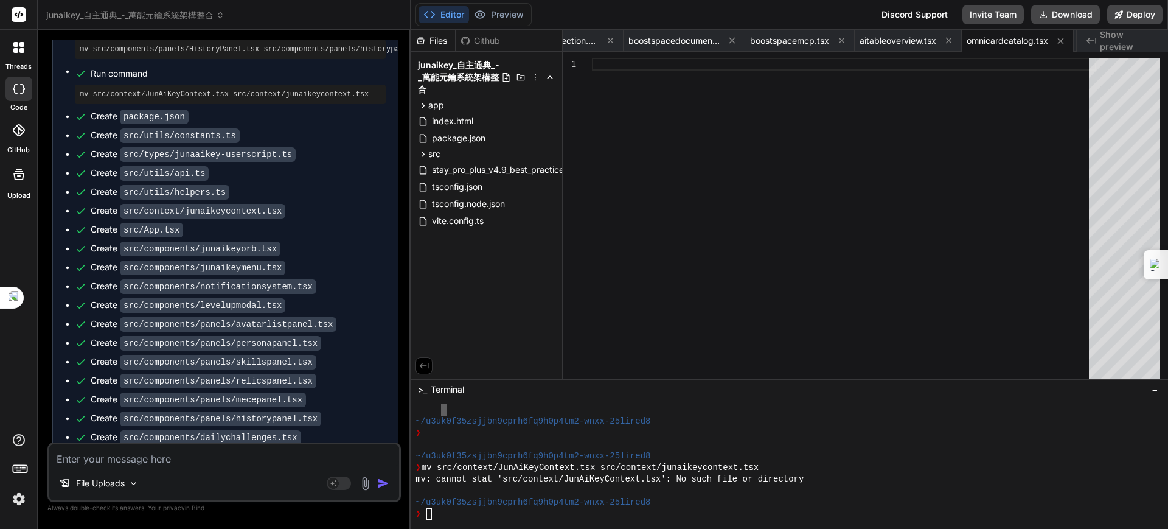
scroll to position [11556, 0]
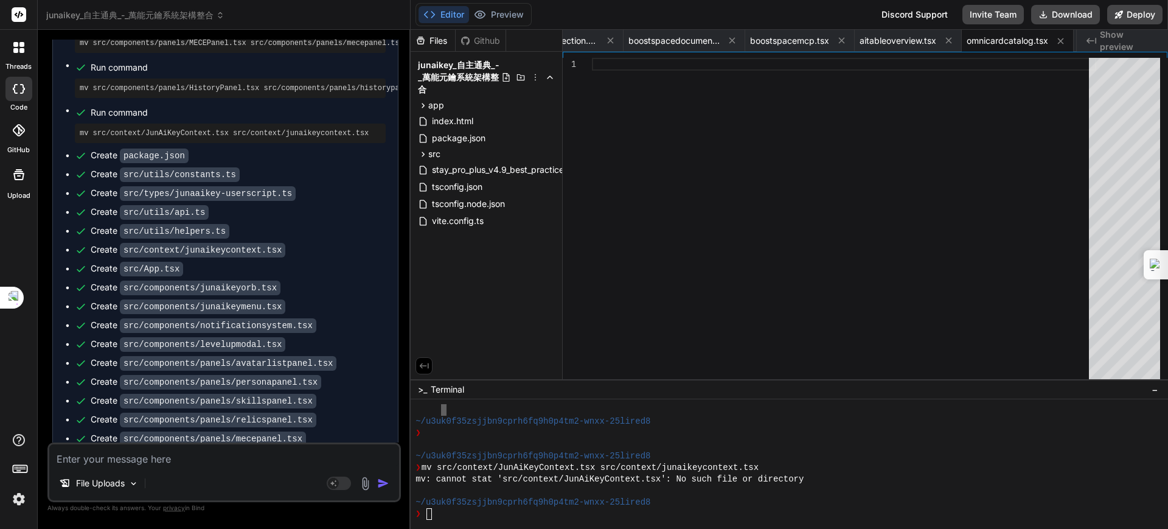
scroll to position [14012, 0]
